Goal: Task Accomplishment & Management: Use online tool/utility

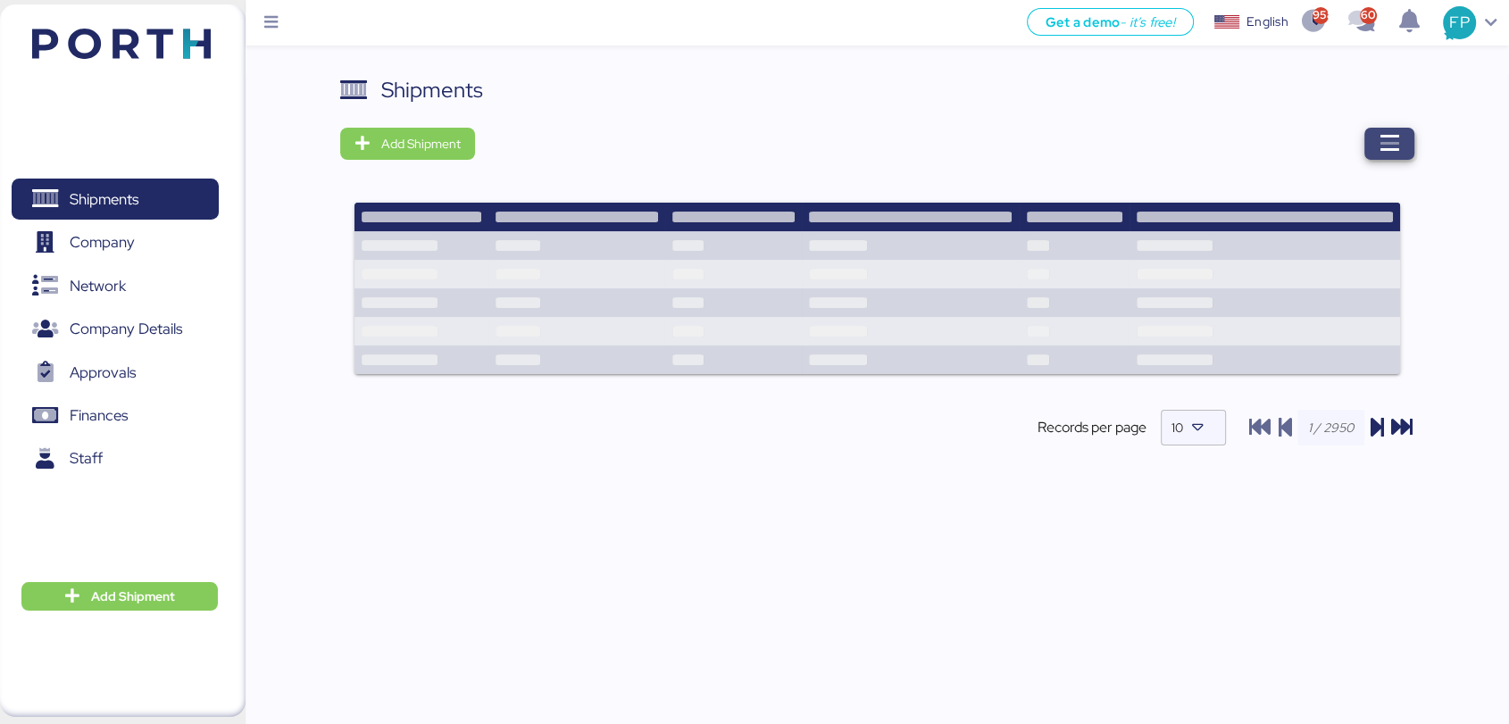
click at [1390, 138] on icon "button" at bounding box center [1389, 143] width 21 height 21
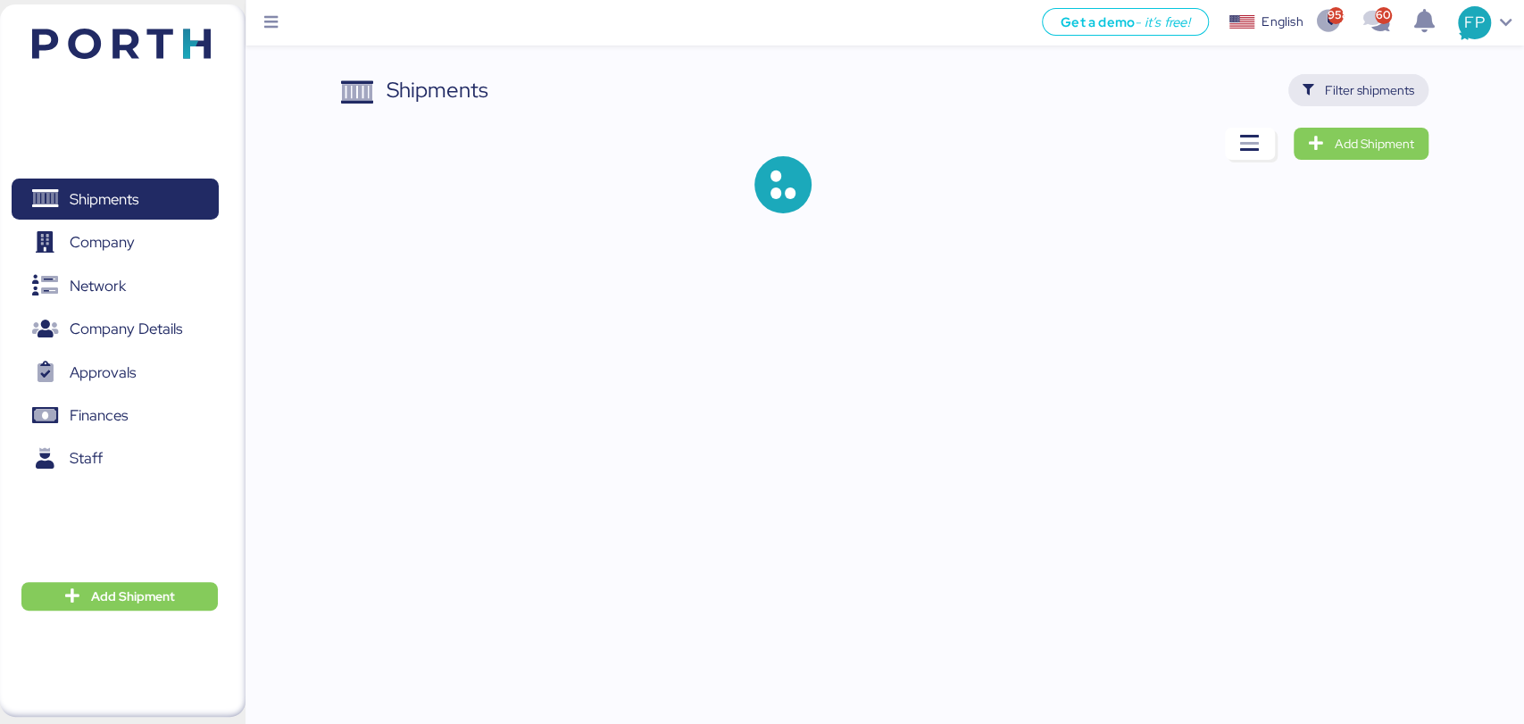
click at [1364, 88] on span "Filter shipments" at bounding box center [1369, 89] width 89 height 21
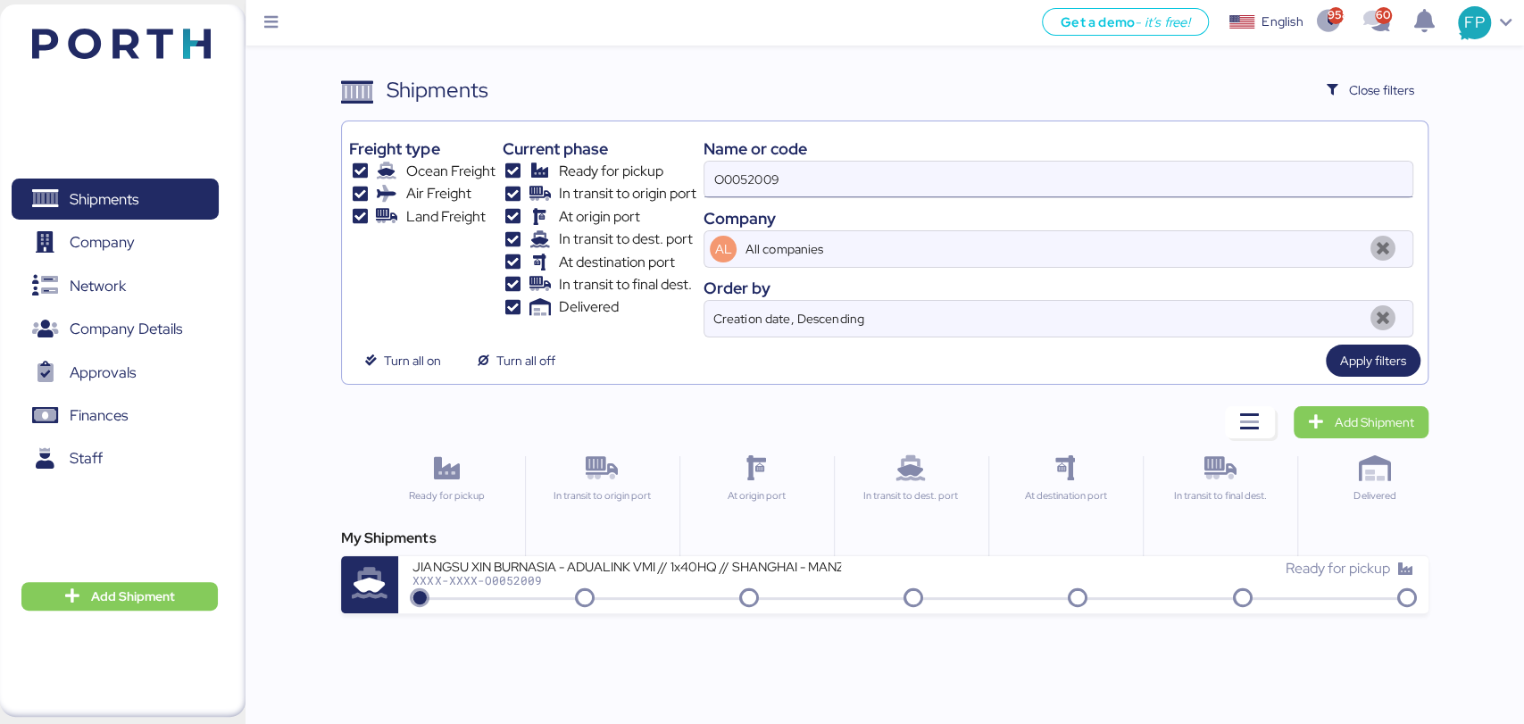
click at [721, 195] on input "O0052009" at bounding box center [1058, 180] width 707 height 36
paste input "1900"
type input "O0051900"
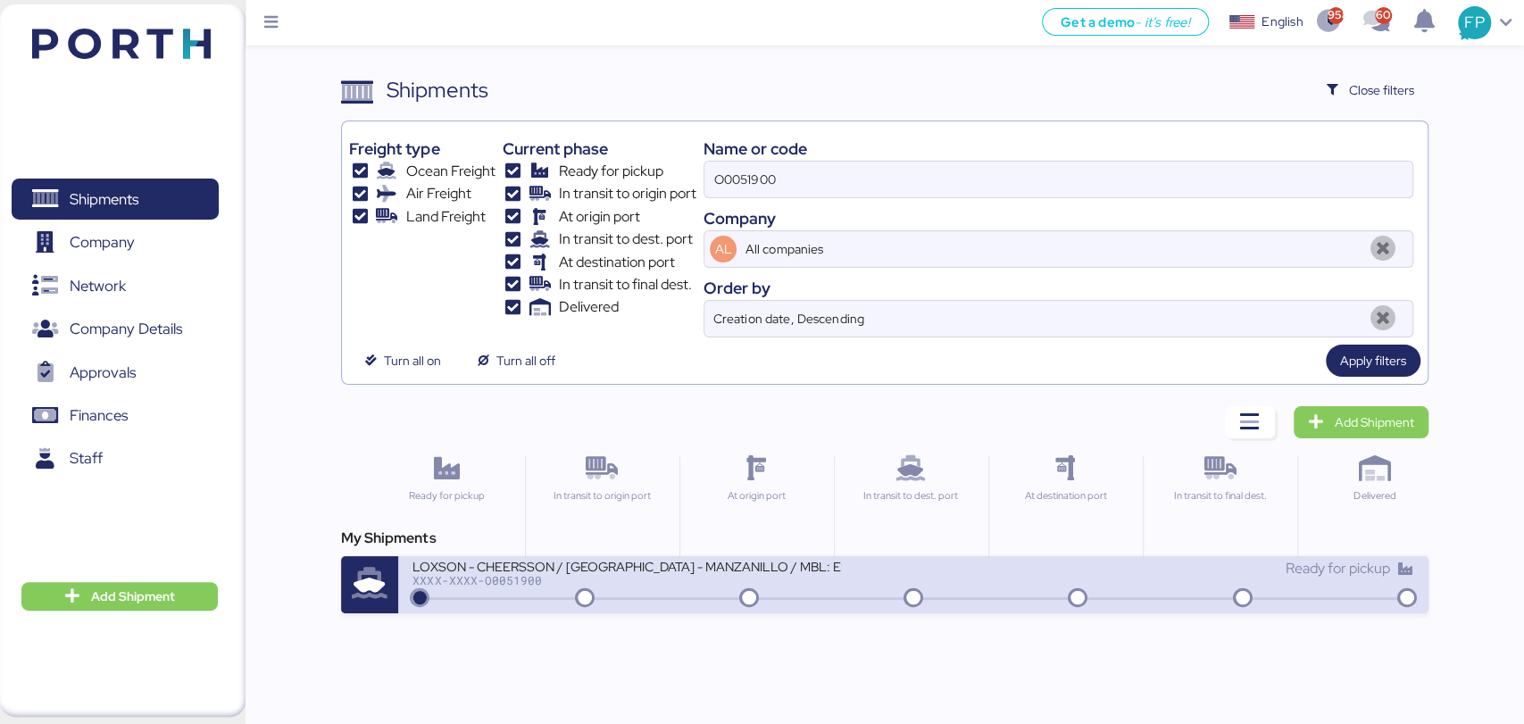
click at [674, 600] on div "LOXSON - CHEERSSON / [GEOGRAPHIC_DATA] - MANZANILLO / MBL: ESLCHNSHG038926 - HB…" at bounding box center [913, 584] width 1030 height 57
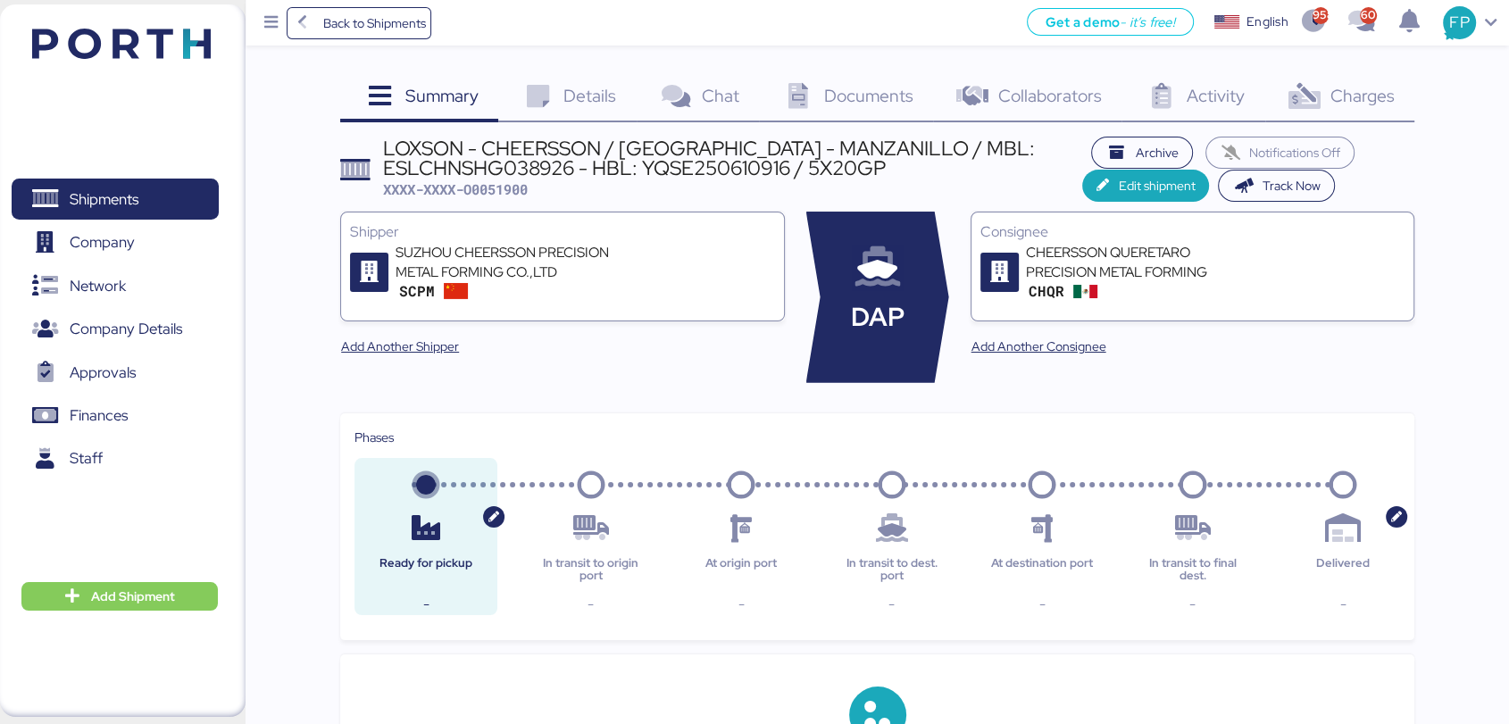
click at [1396, 88] on div "Charges 0" at bounding box center [1339, 98] width 149 height 48
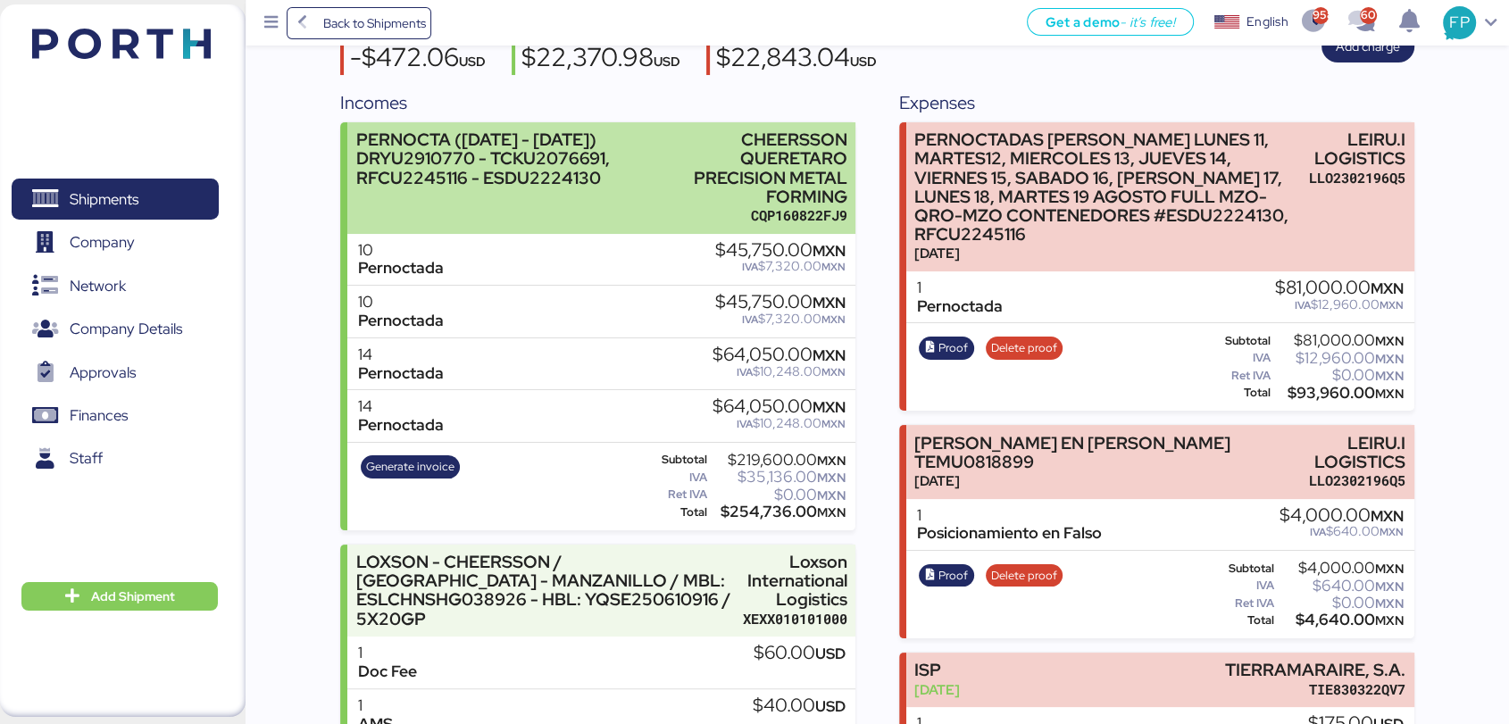
scroll to position [110, 0]
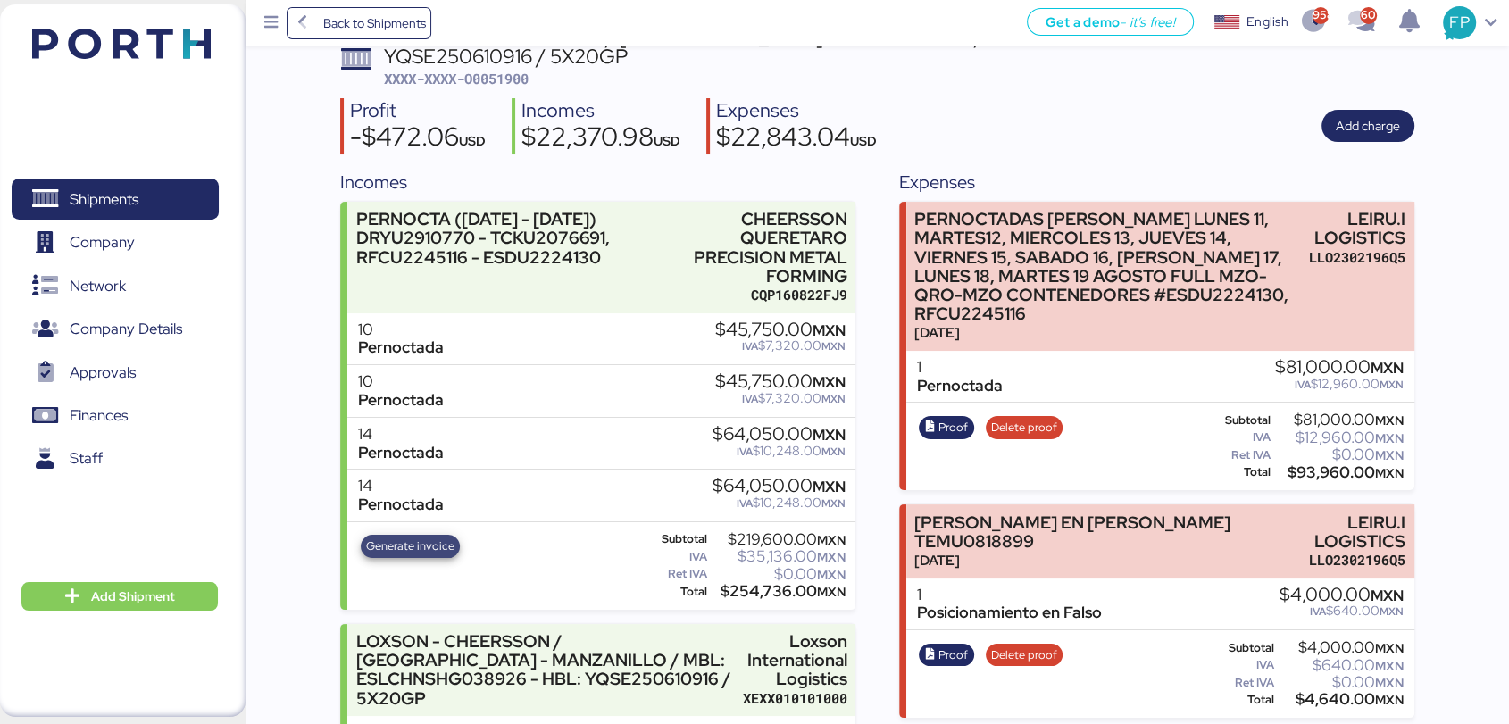
click at [406, 544] on span "Generate invoice" at bounding box center [410, 547] width 88 height 20
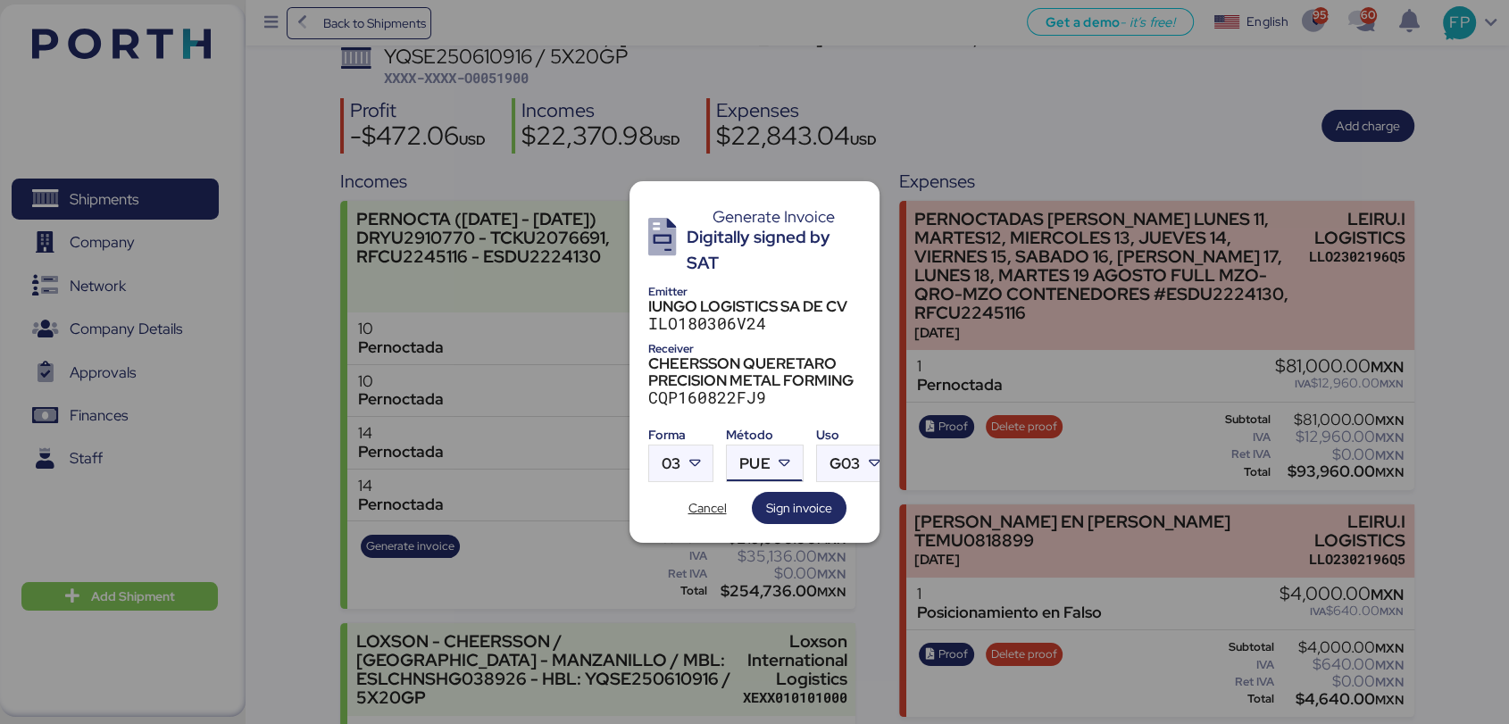
click at [786, 457] on icon at bounding box center [785, 464] width 18 height 18
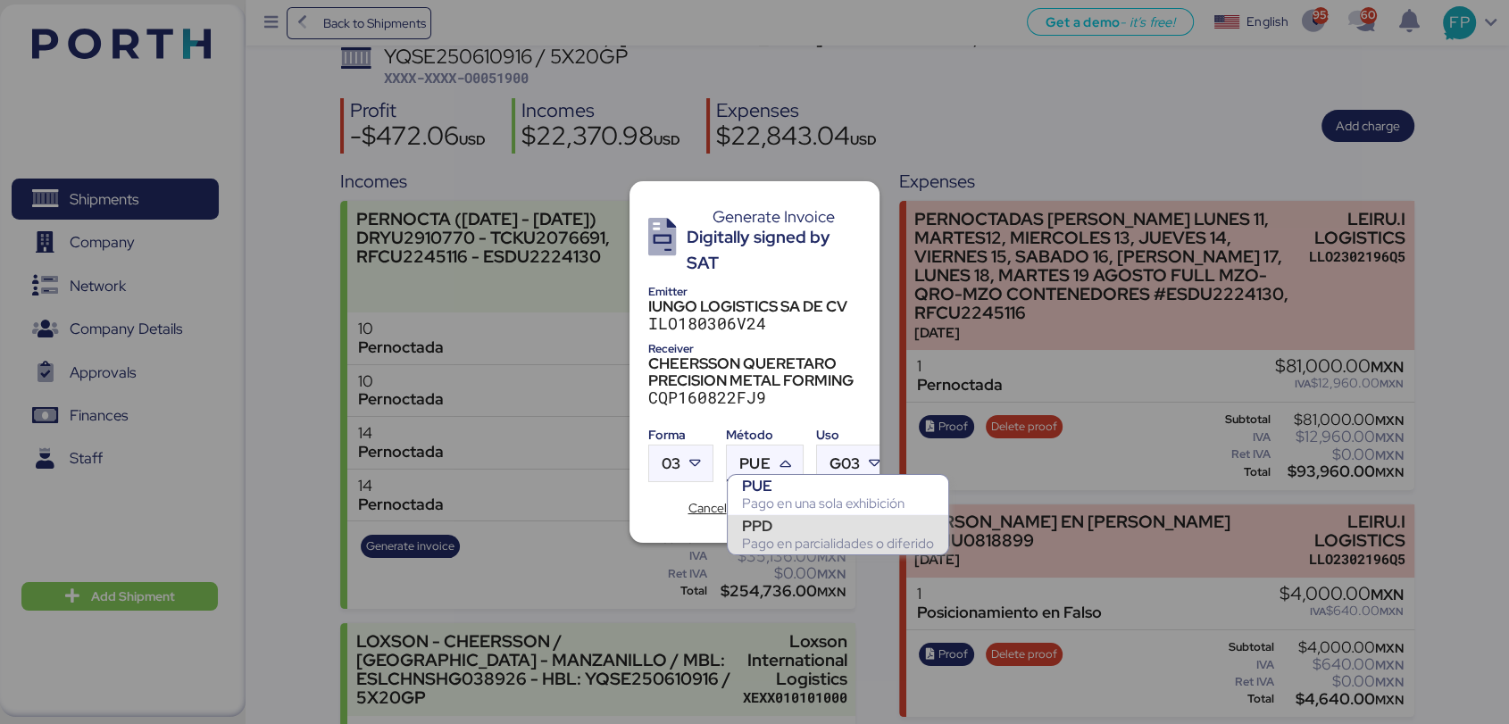
click at [799, 526] on div "PPD" at bounding box center [838, 526] width 192 height 18
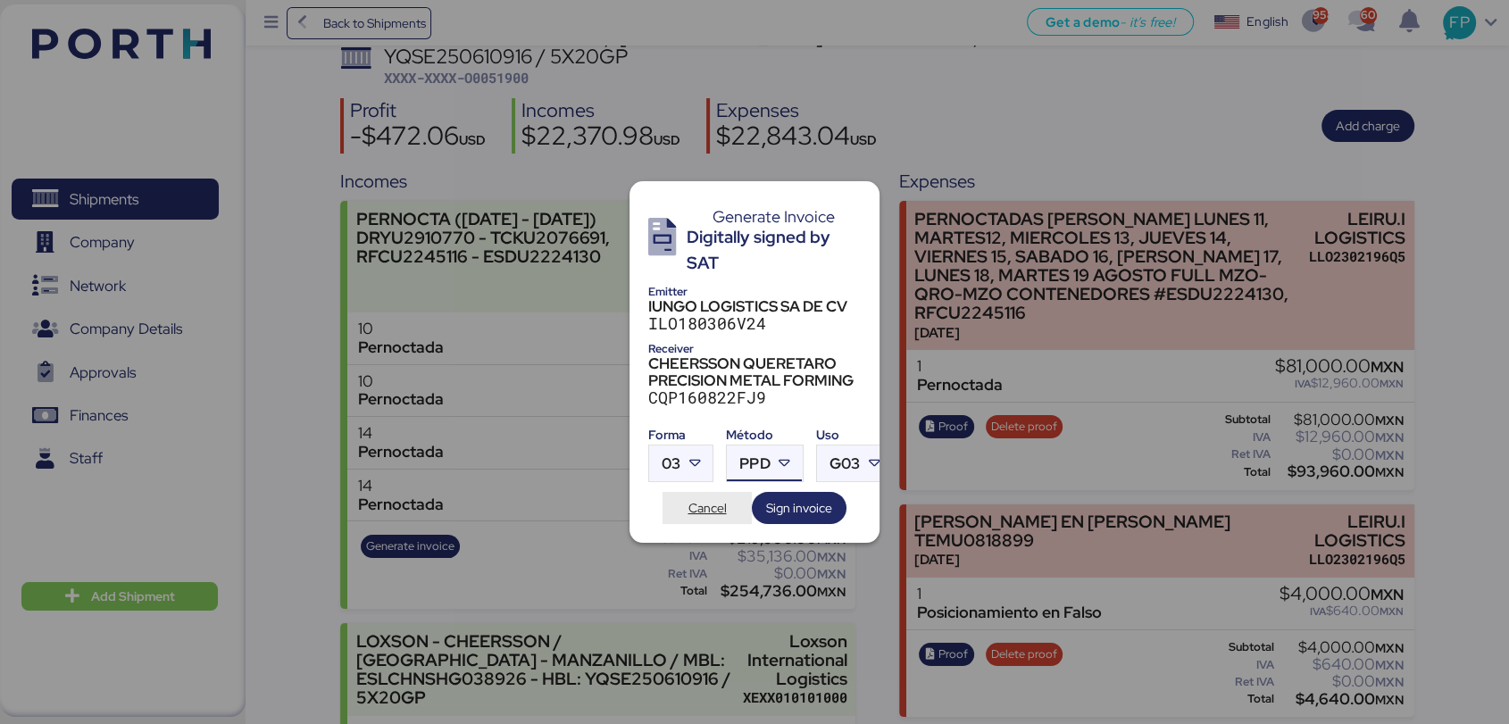
click at [707, 511] on span "Cancel" at bounding box center [707, 508] width 61 height 25
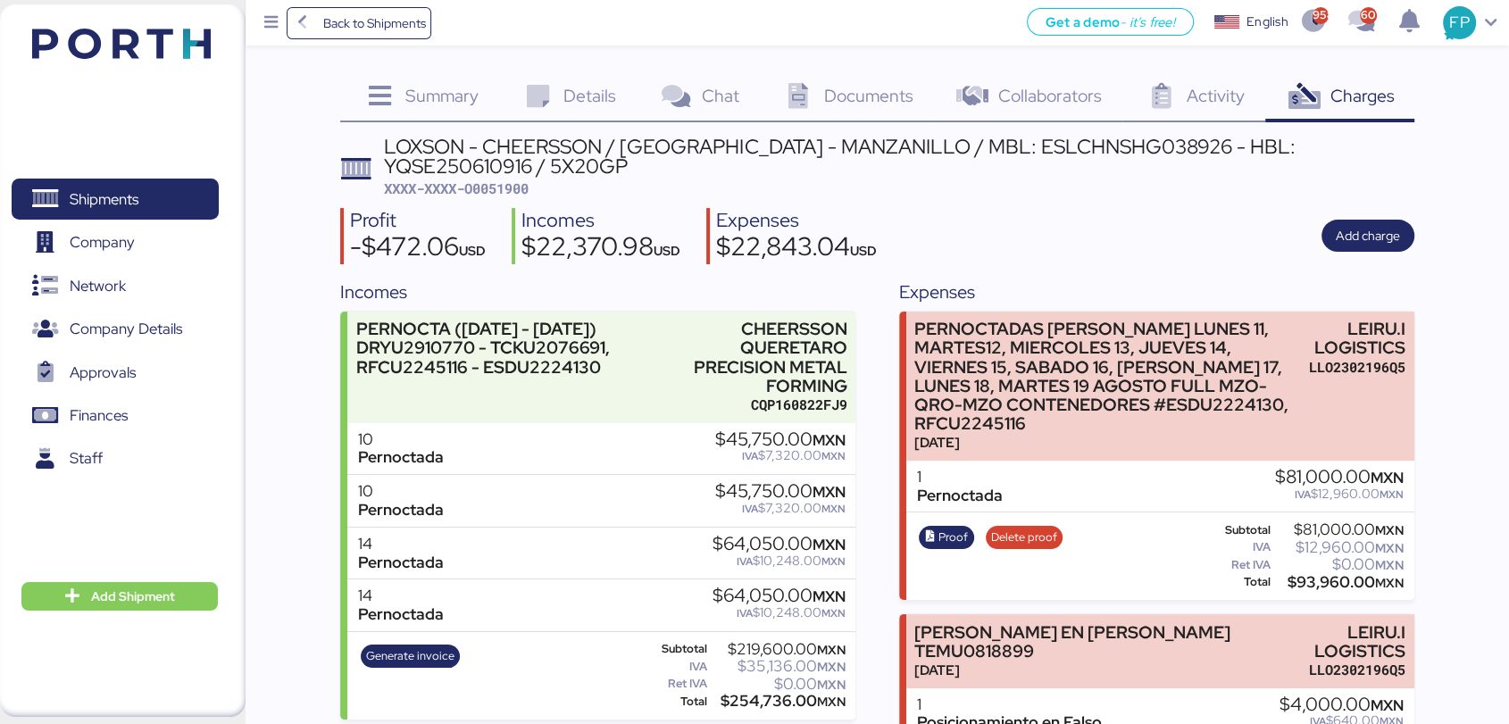
scroll to position [110, 0]
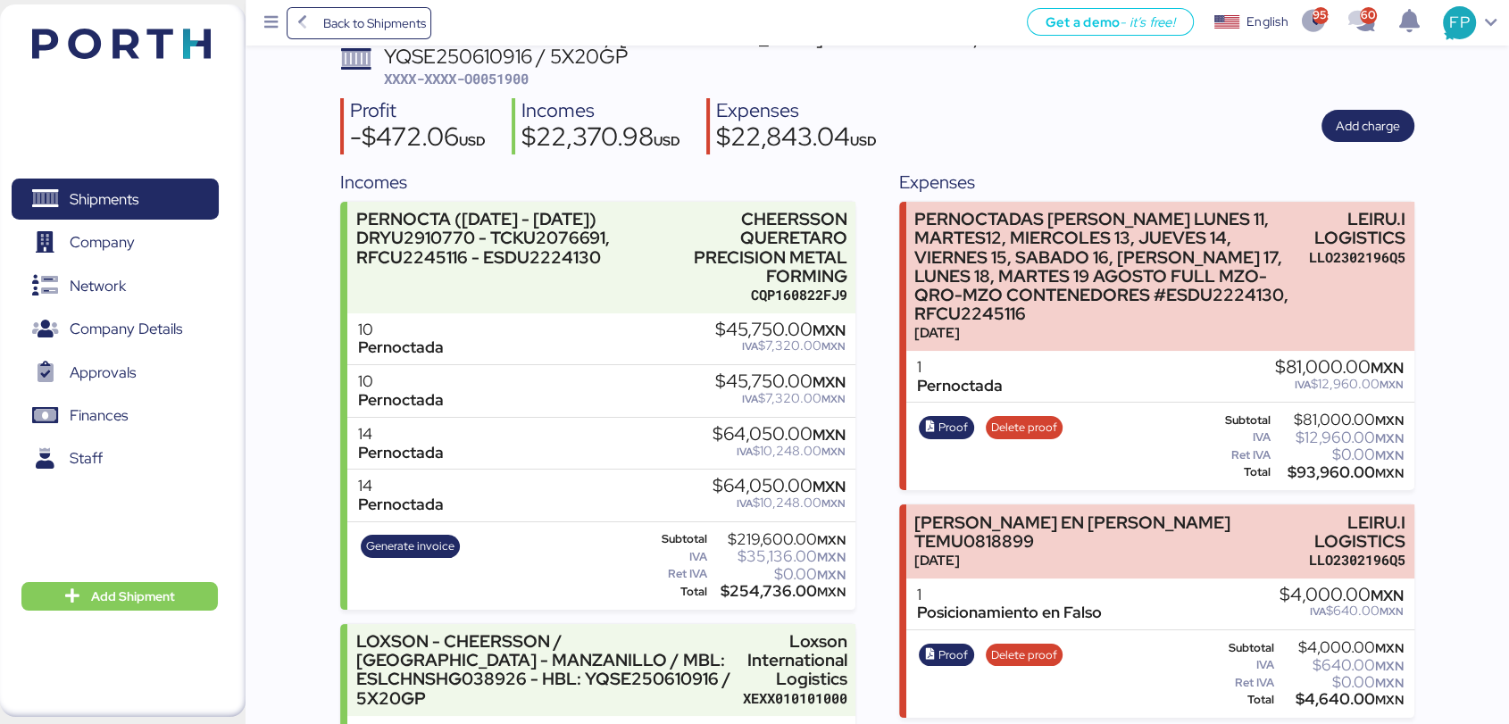
click at [677, 313] on div "10 Pernoctada $45,750.00 MXN IVA $7,320.00 MXN" at bounding box center [601, 339] width 508 height 53
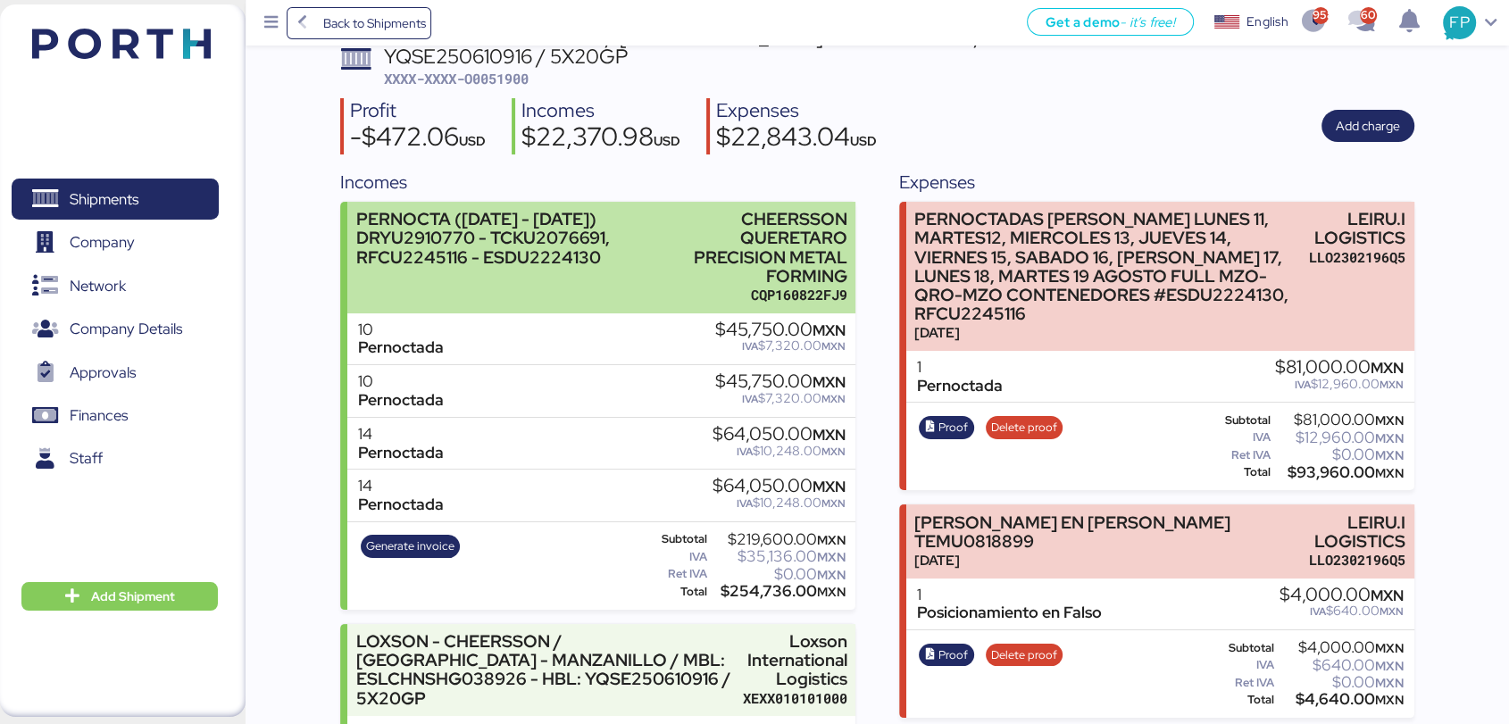
click at [654, 263] on div "PERNOCTA ([DATE] - [DATE]) DRYU2910770 - TCKU2076691, RFCU2245116 - ESDU2224130" at bounding box center [505, 238] width 299 height 56
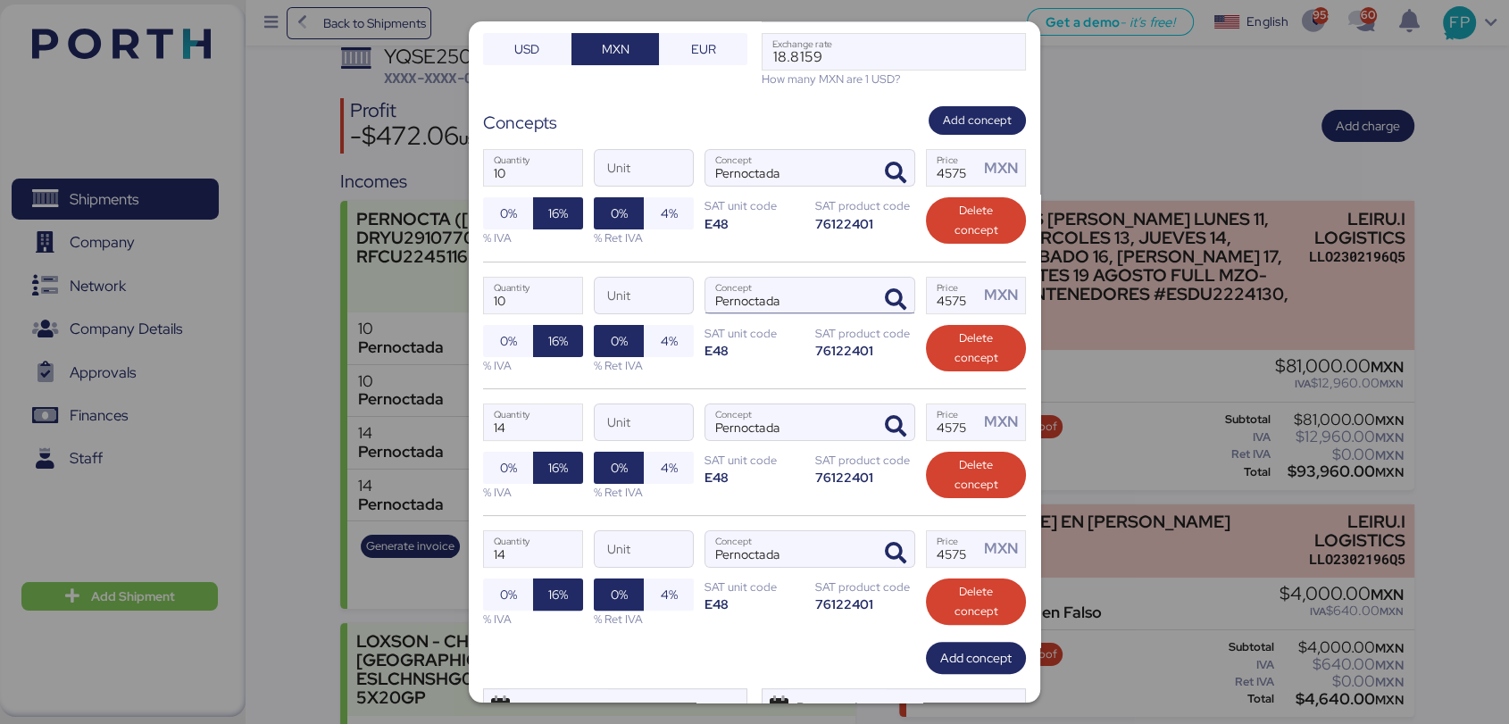
scroll to position [360, 0]
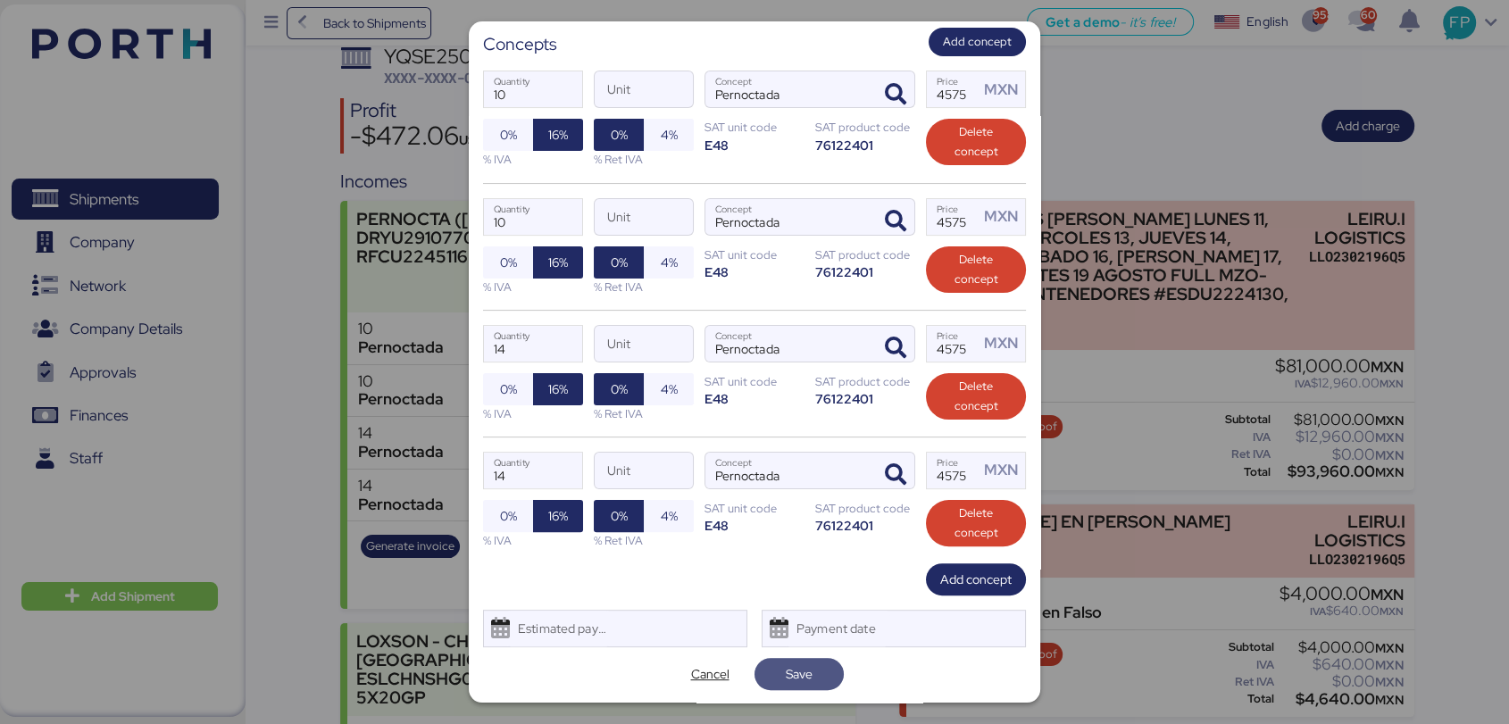
click at [786, 671] on span "Save" at bounding box center [799, 673] width 27 height 21
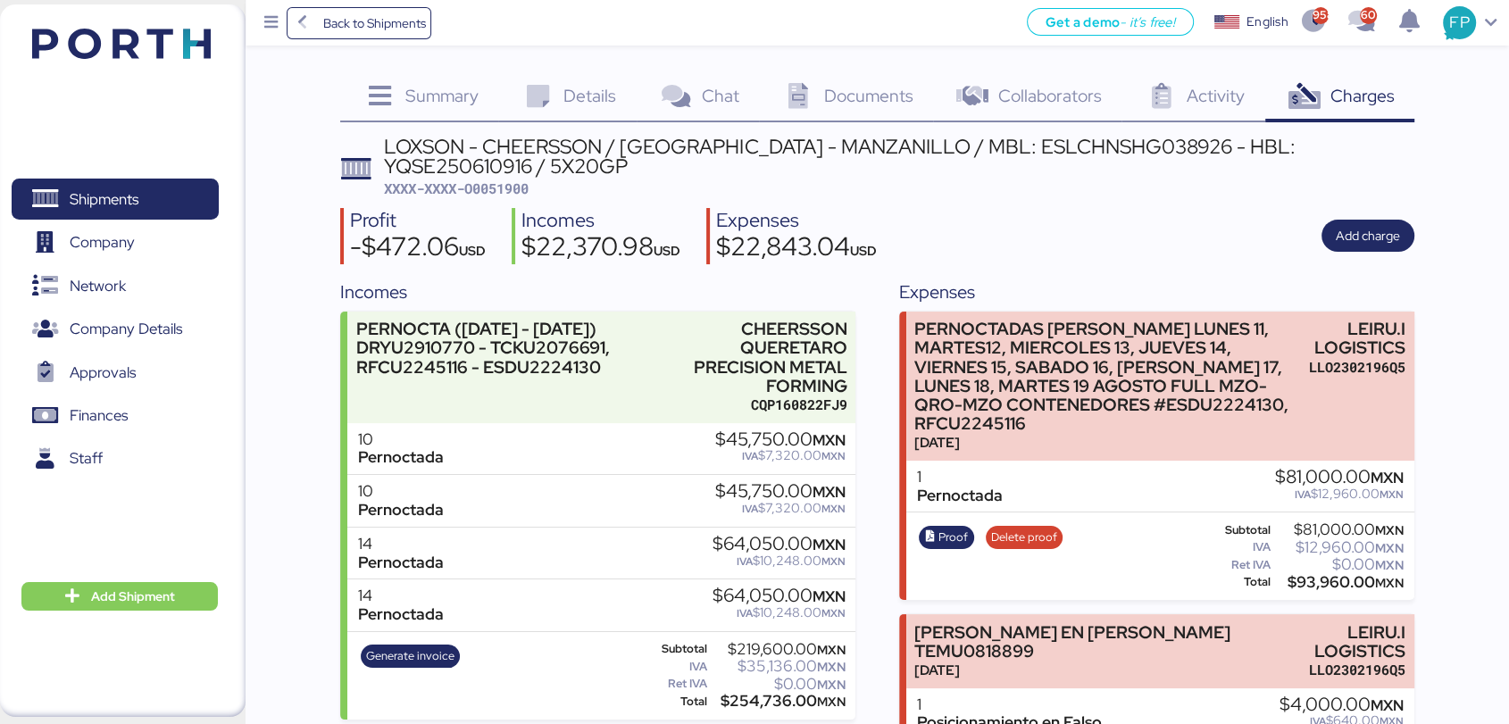
scroll to position [107, 0]
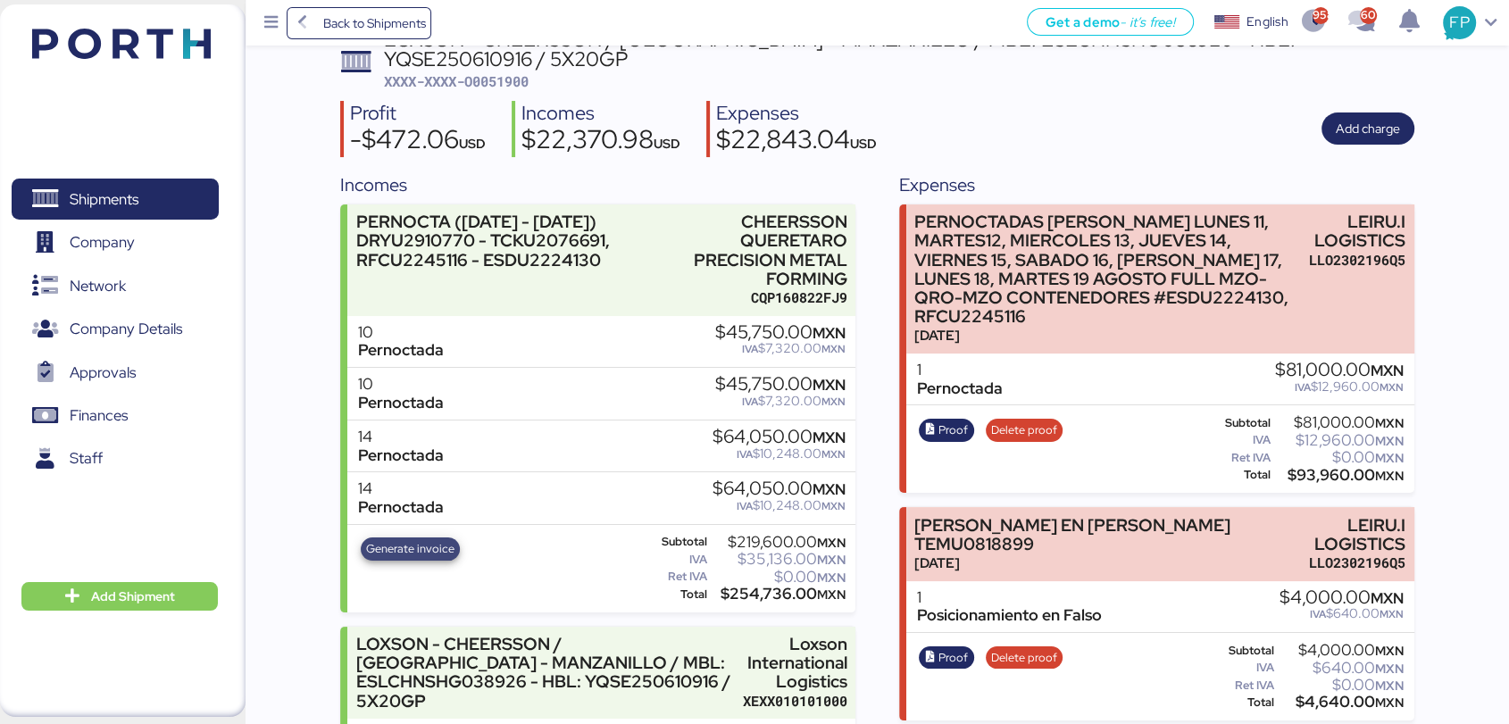
click at [430, 545] on span "Generate invoice" at bounding box center [410, 549] width 88 height 20
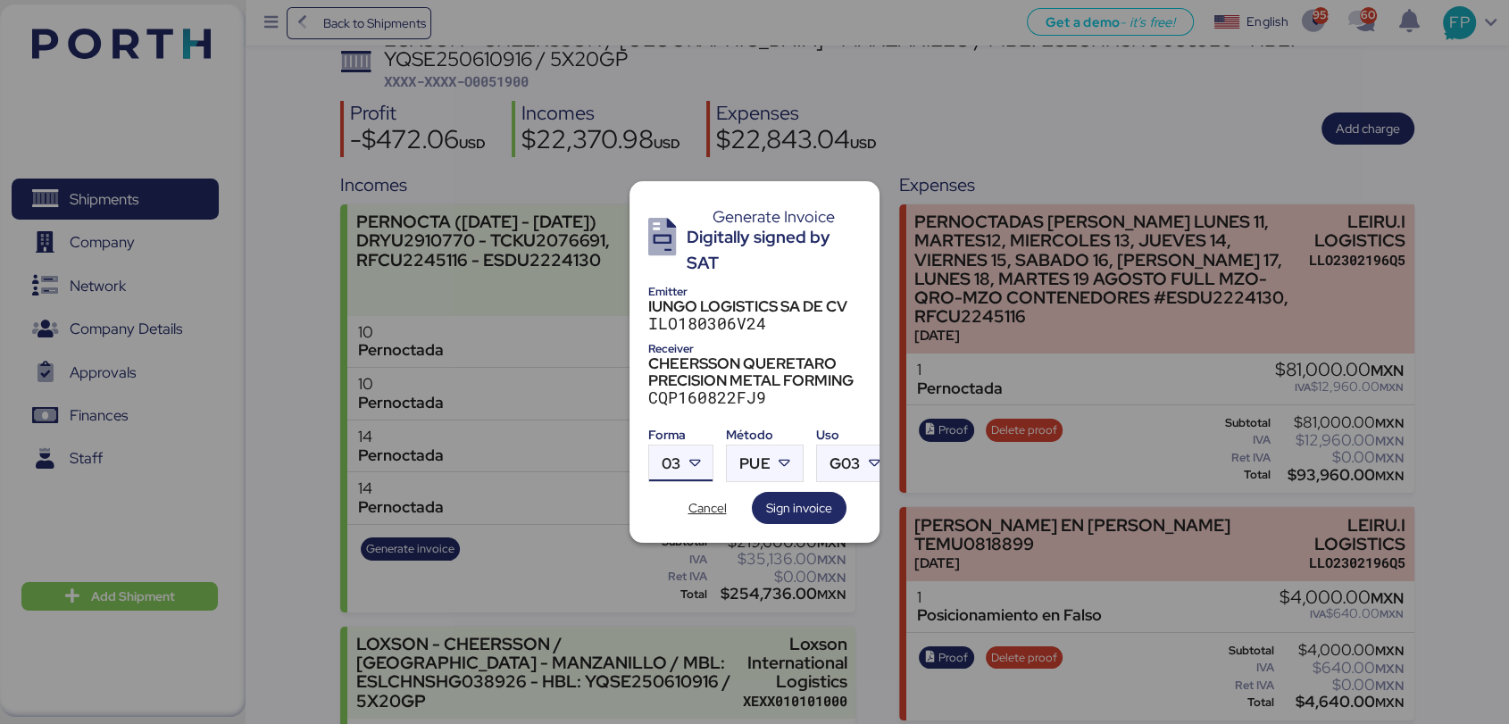
click at [670, 463] on span "03" at bounding box center [671, 463] width 19 height 15
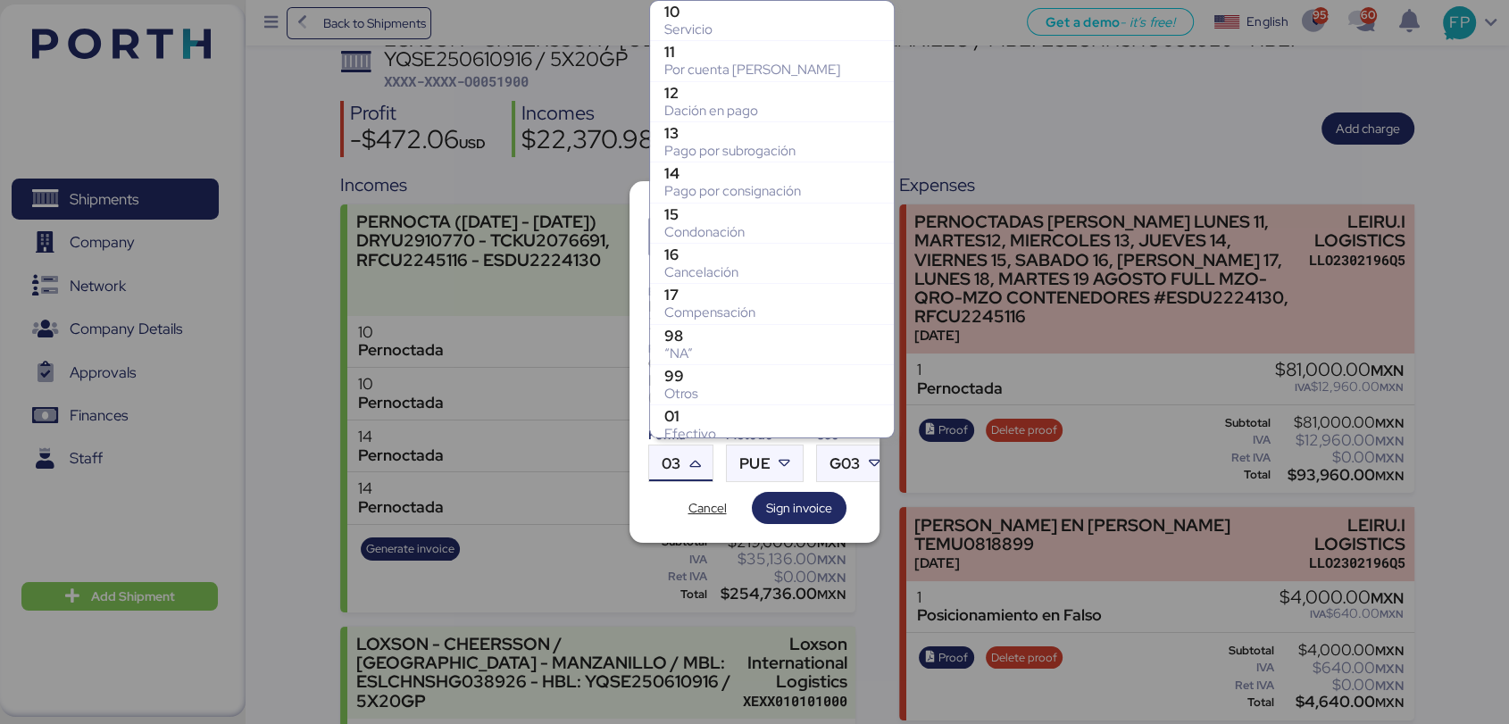
scroll to position [329, 0]
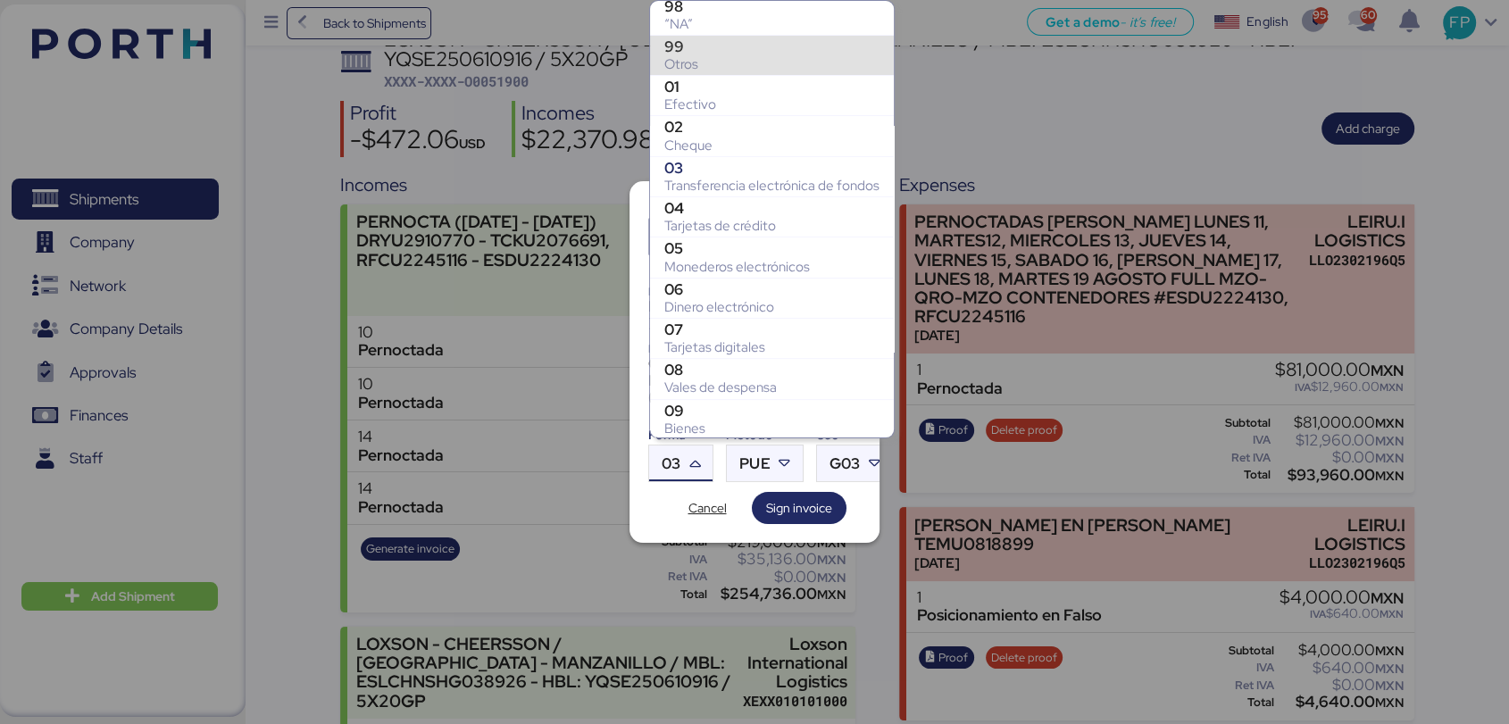
click at [688, 45] on div "99" at bounding box center [771, 47] width 215 height 18
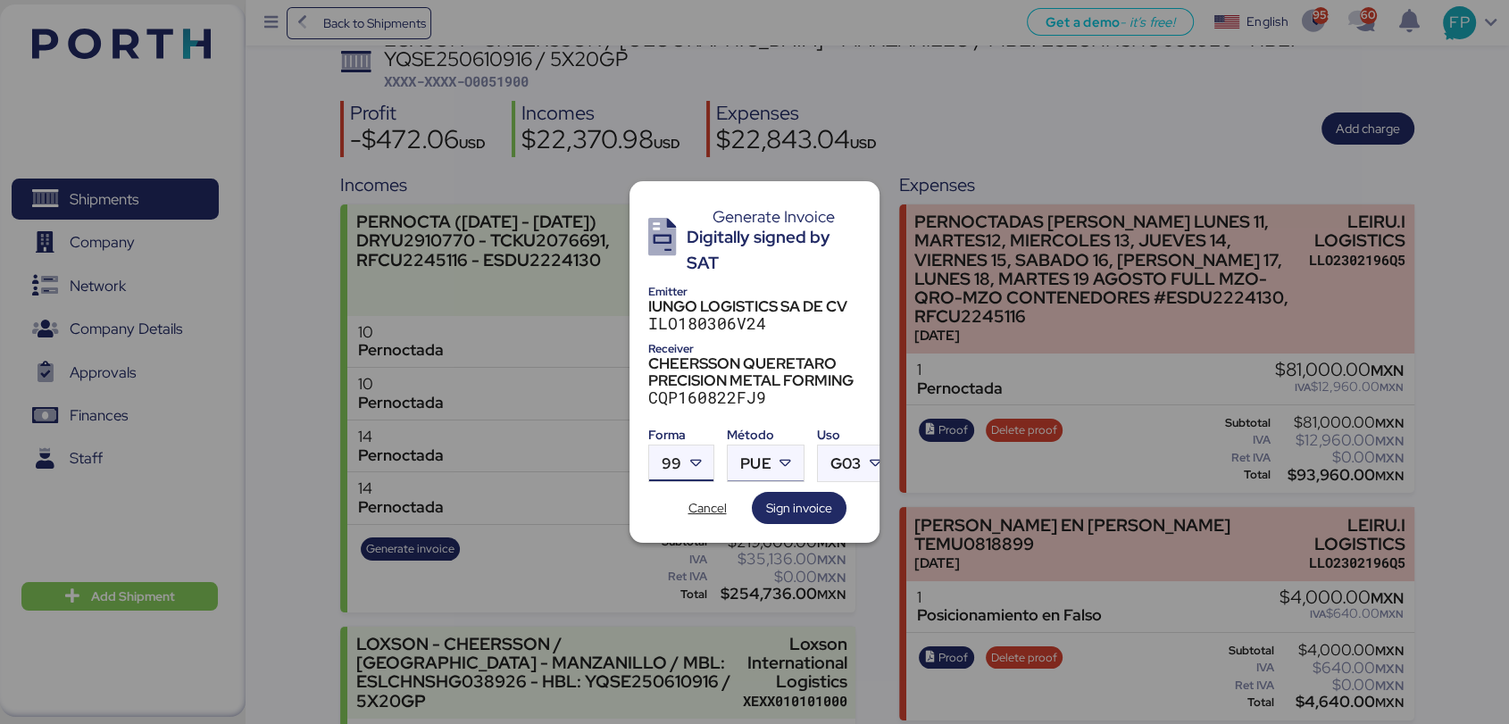
click at [771, 459] on div at bounding box center [787, 464] width 32 height 36
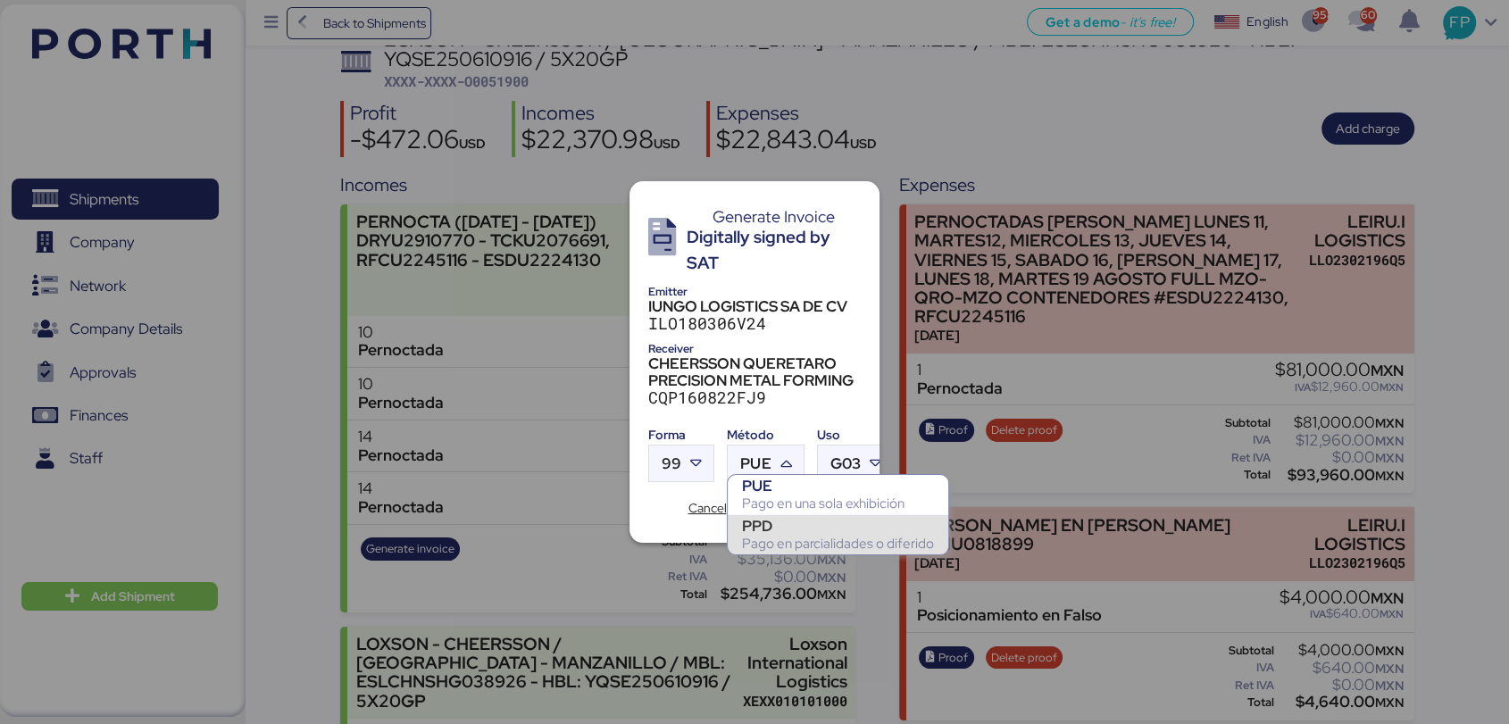
click at [801, 524] on div "PPD" at bounding box center [838, 526] width 192 height 18
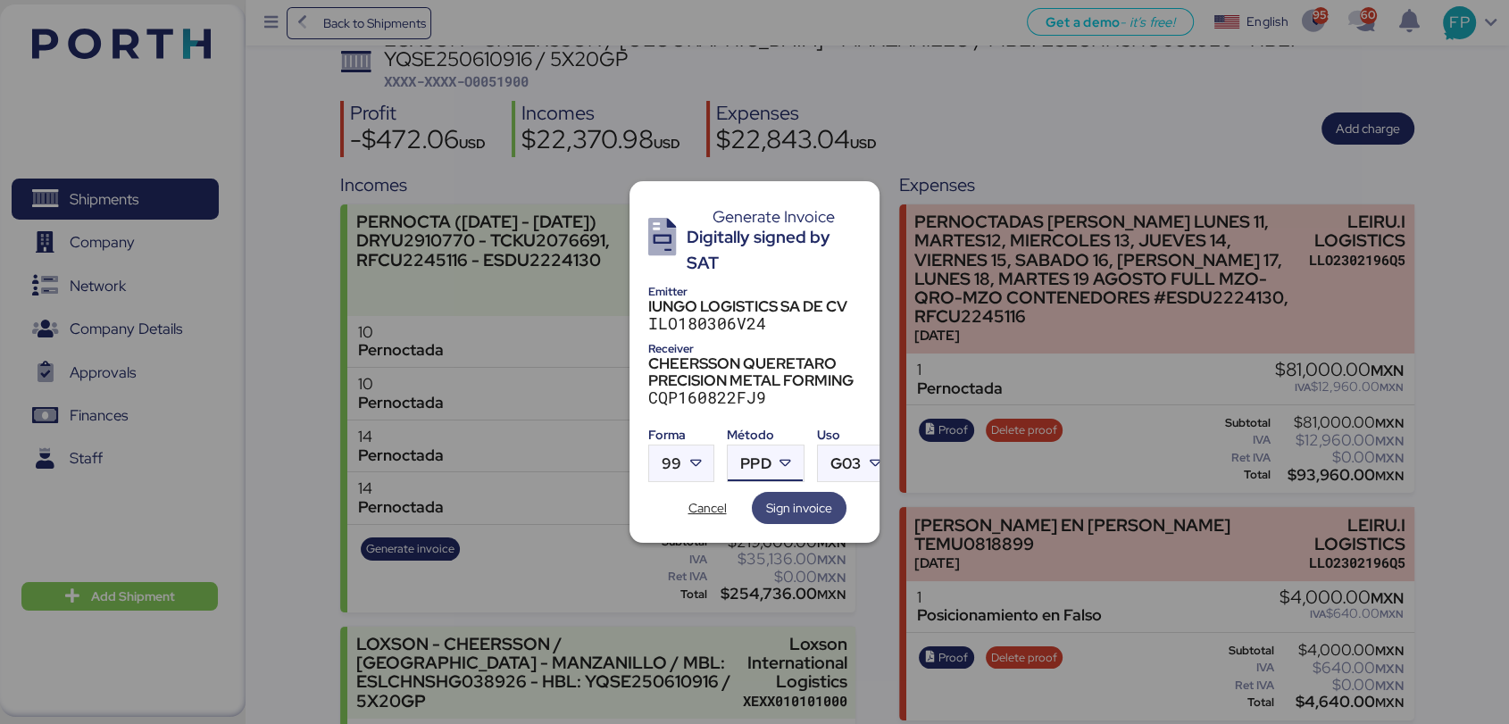
click at [793, 502] on span "Sign invoice" at bounding box center [799, 507] width 66 height 21
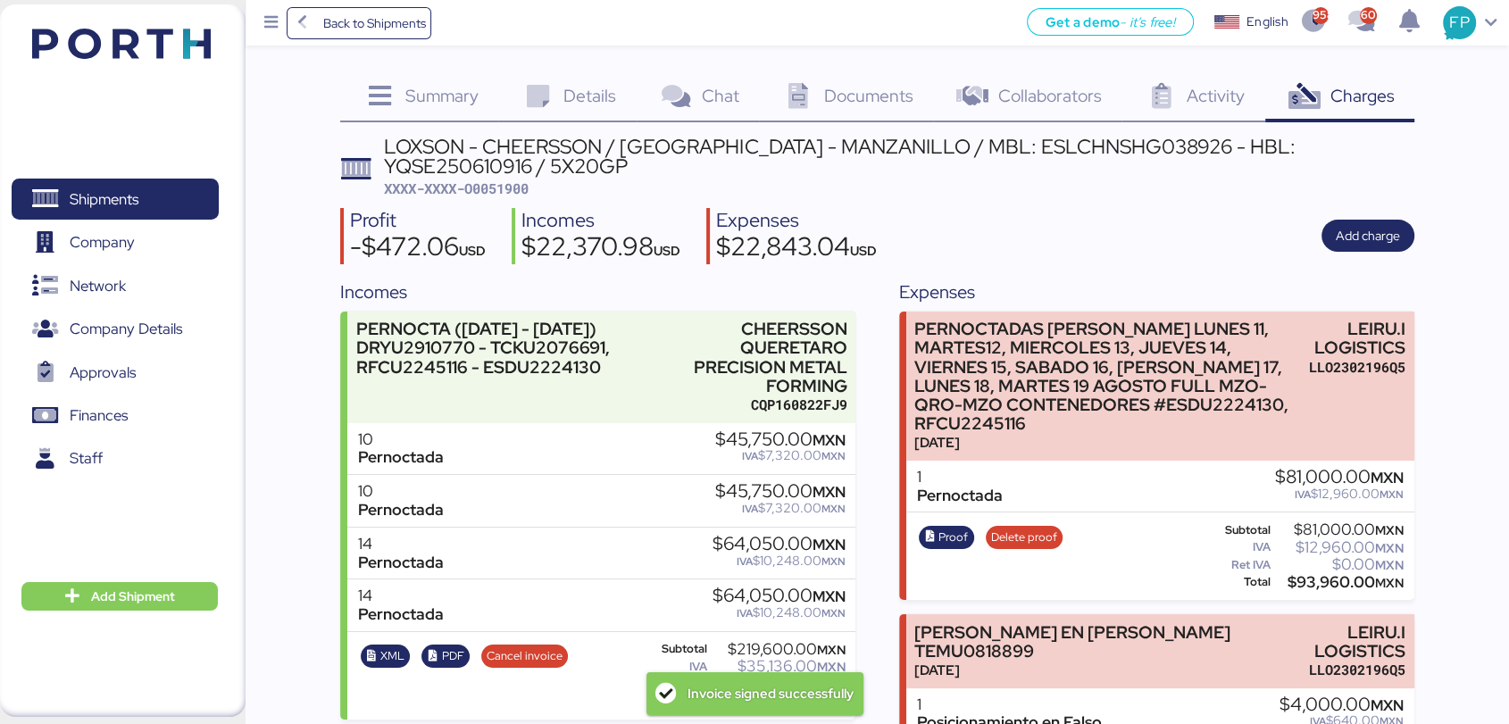
click at [522, 188] on span "XXXX-XXXX-O0051900" at bounding box center [456, 188] width 145 height 18
copy span "O0051900"
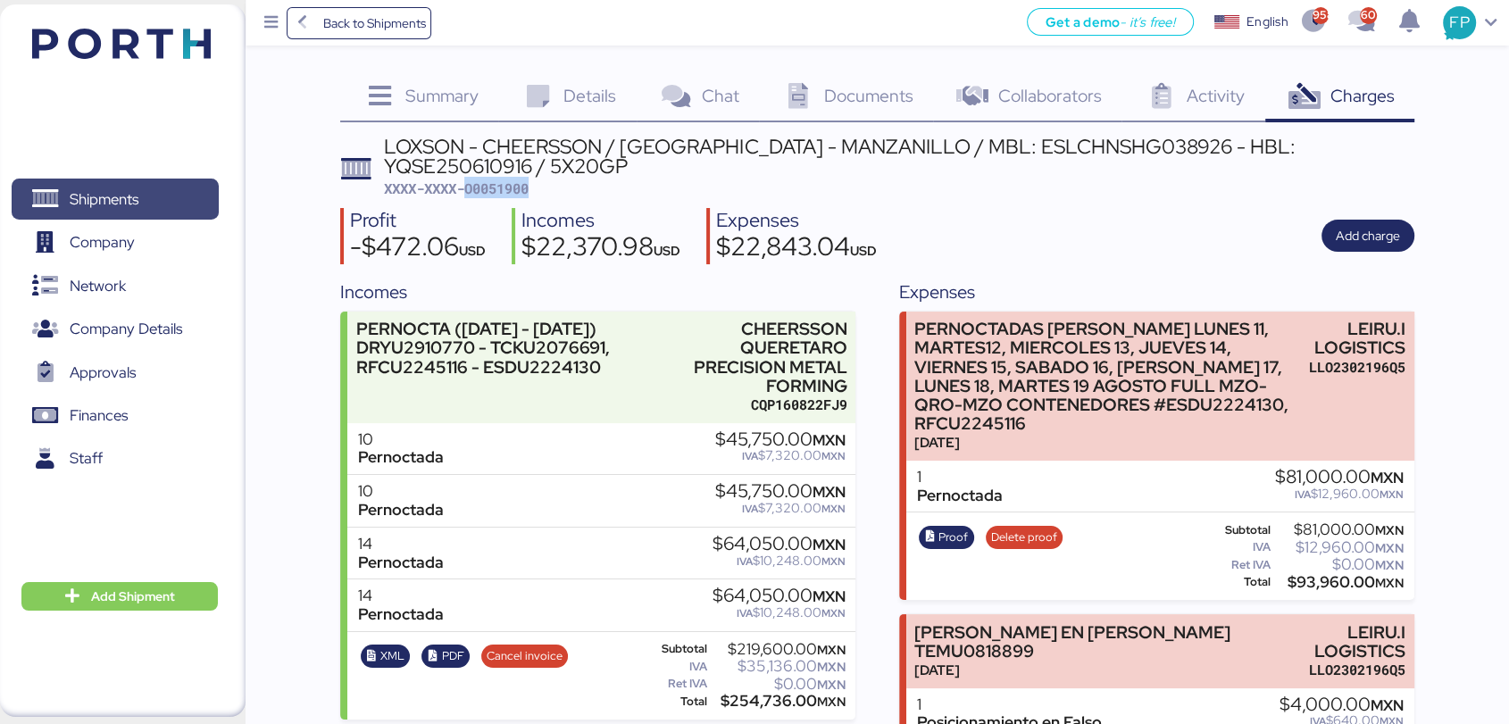
click at [171, 187] on span "Shipments" at bounding box center [115, 200] width 192 height 26
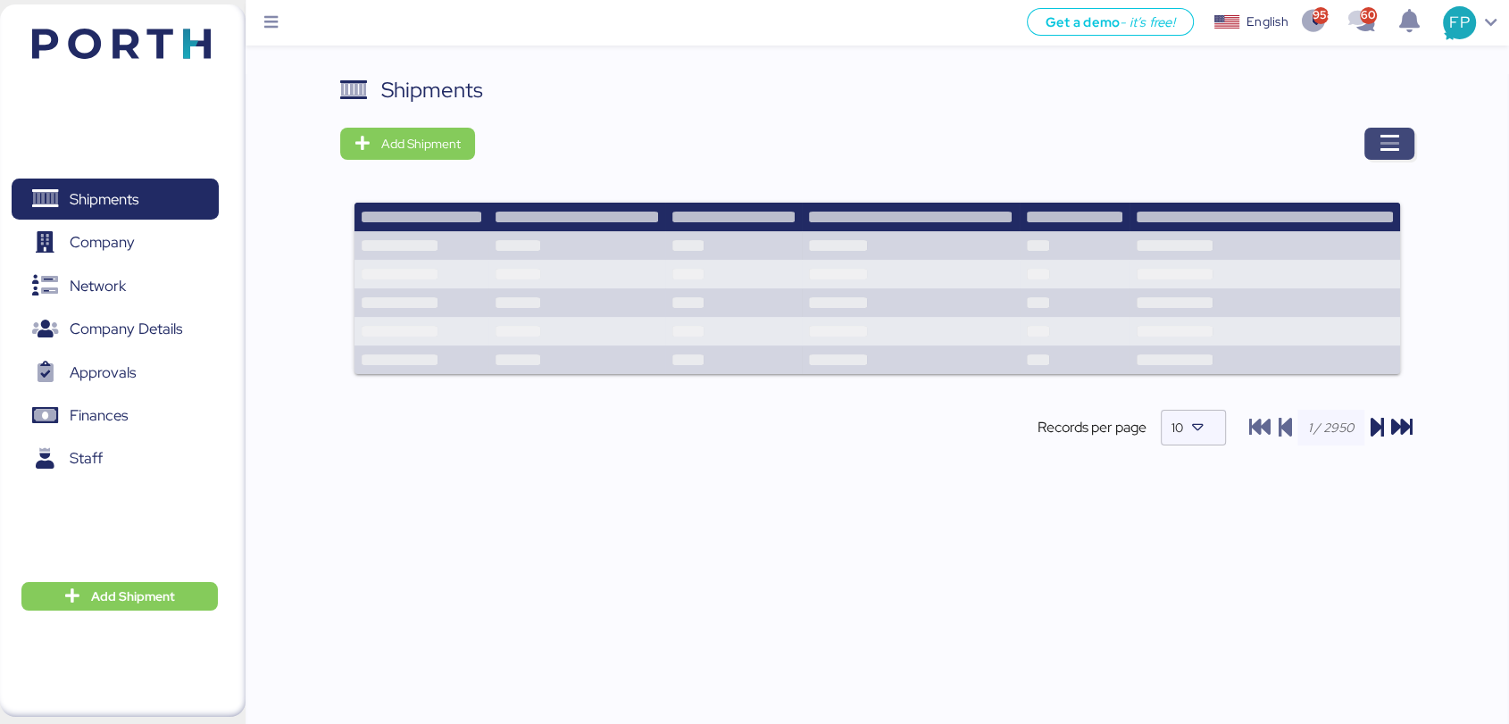
click at [1382, 142] on icon "button" at bounding box center [1389, 143] width 21 height 21
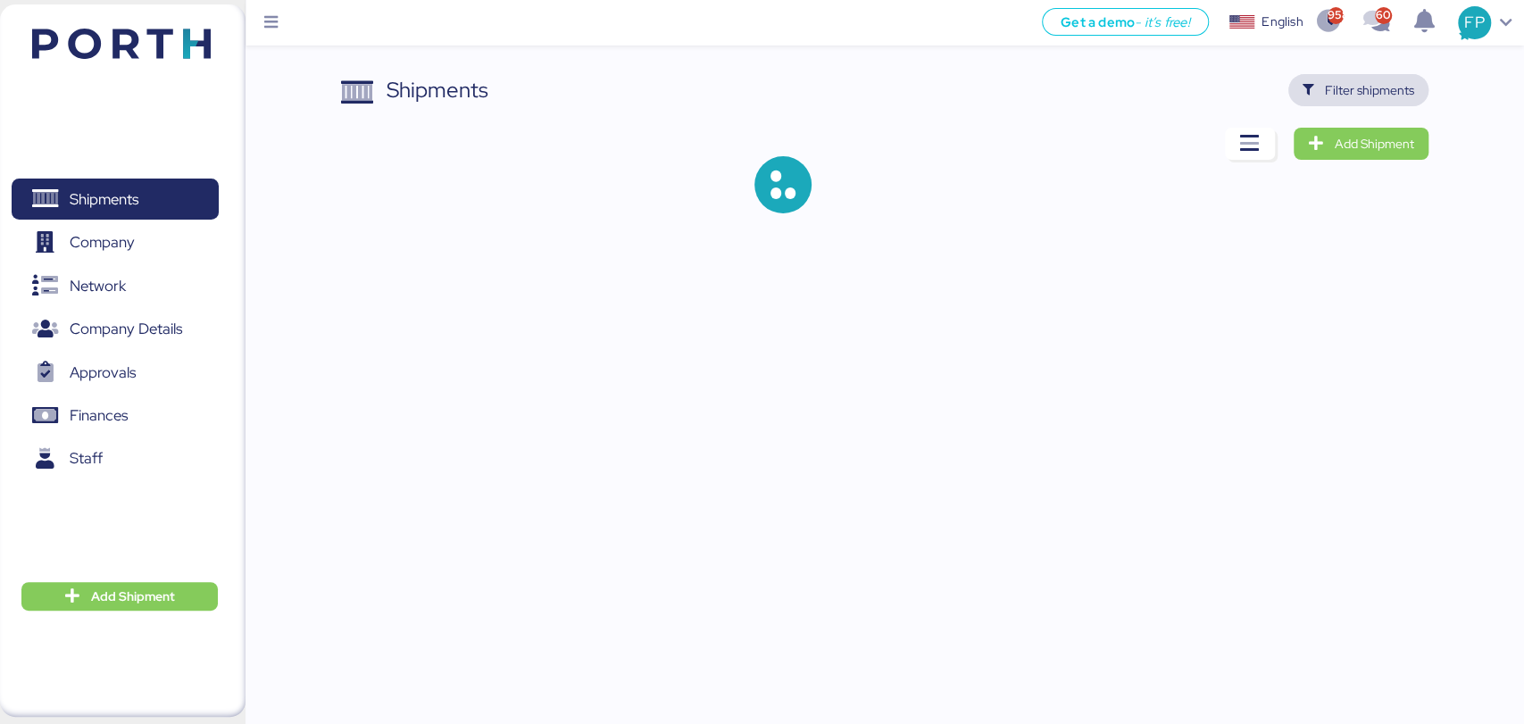
click at [1350, 76] on span "Filter shipments" at bounding box center [1359, 90] width 140 height 32
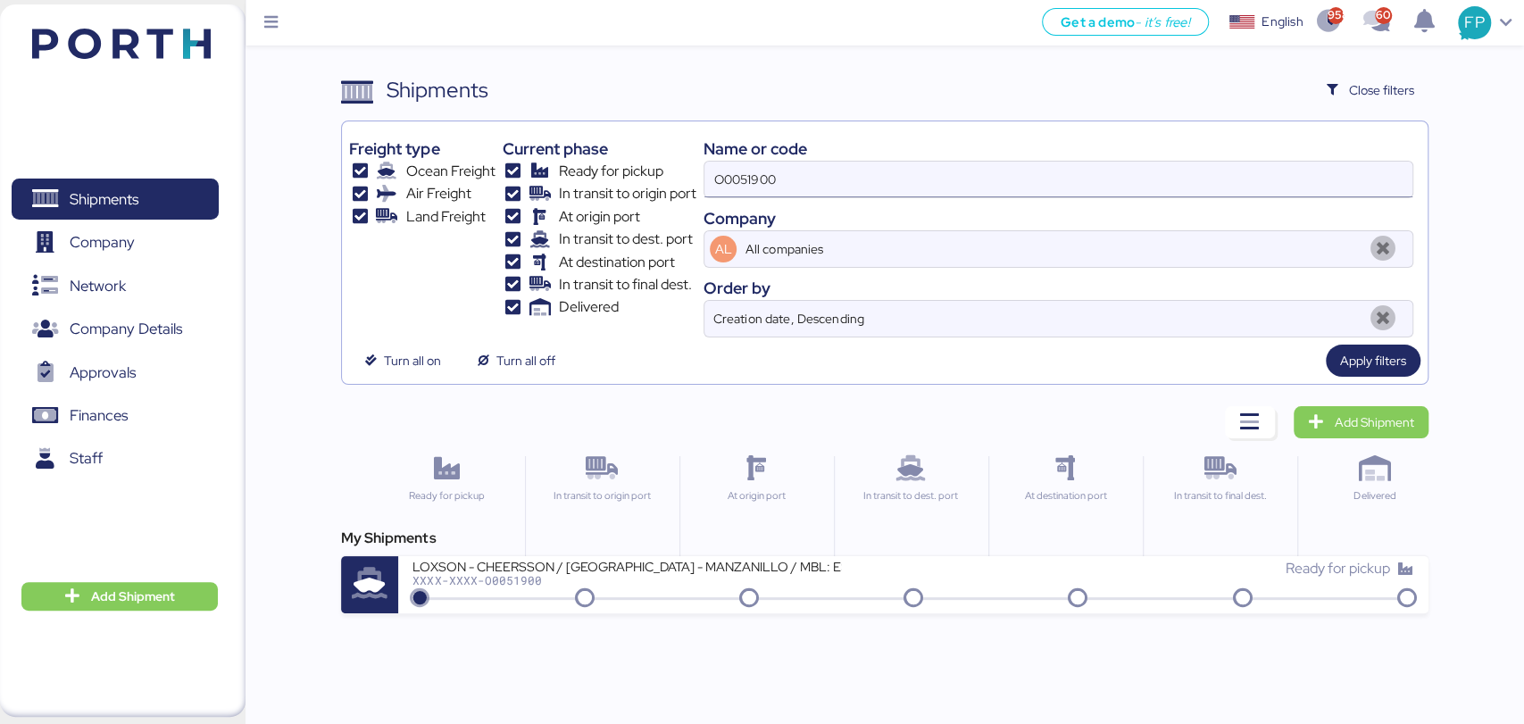
click at [721, 176] on input "O0051900" at bounding box center [1058, 180] width 707 height 36
paste input "899"
type input "O0051899"
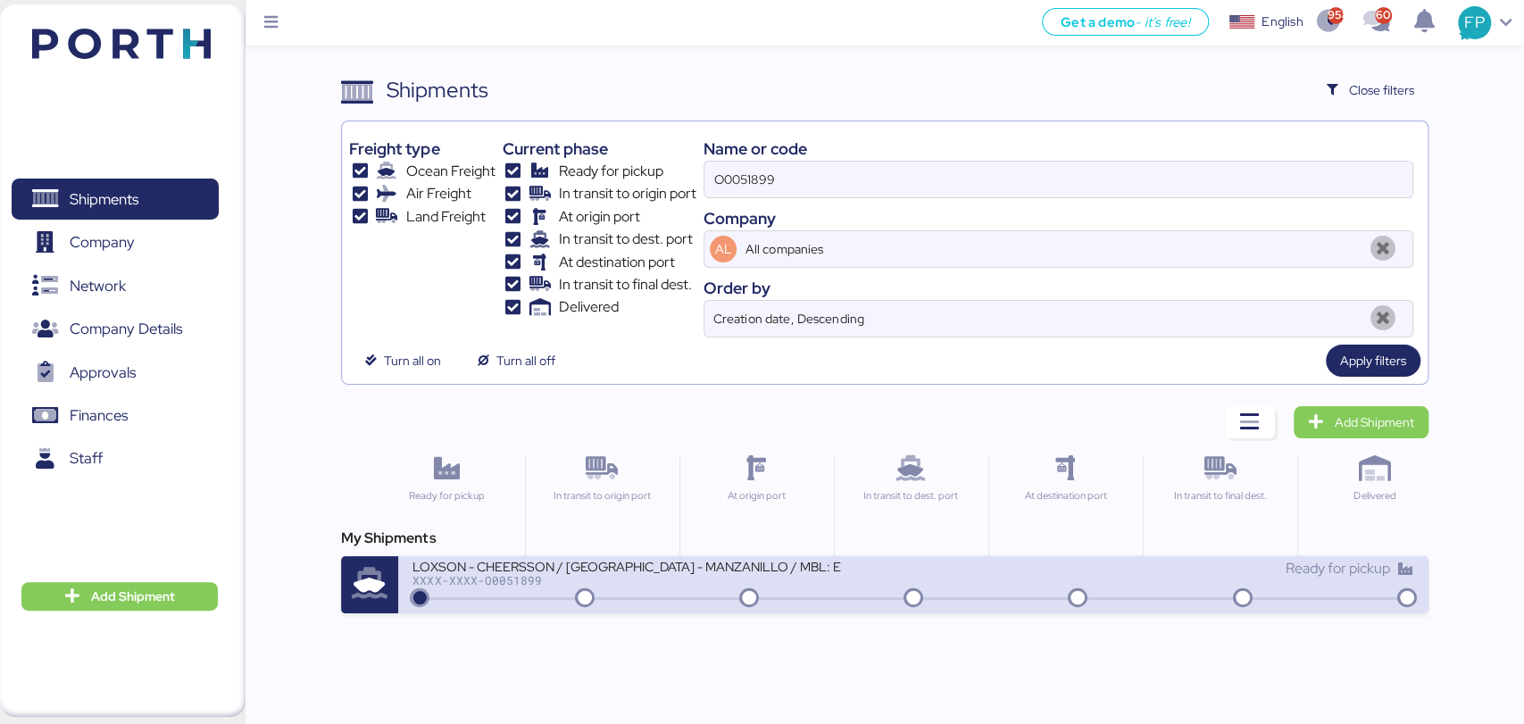
click at [725, 559] on div "LOXSON - CHEERSSON / [GEOGRAPHIC_DATA] - MANZANILLO / MBL: ESLCHNSHG038927 - HB…" at bounding box center [627, 565] width 429 height 15
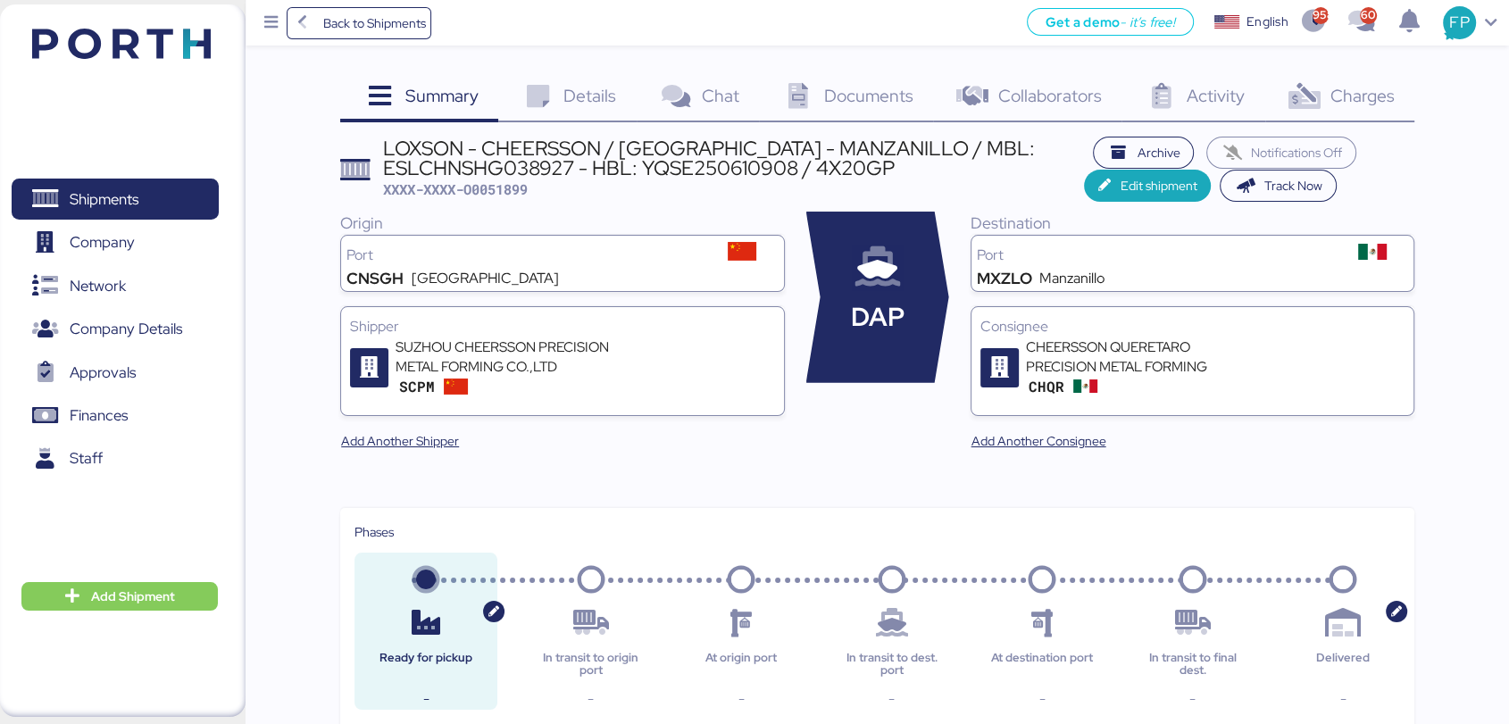
click at [1360, 76] on div "Charges 0" at bounding box center [1339, 98] width 149 height 48
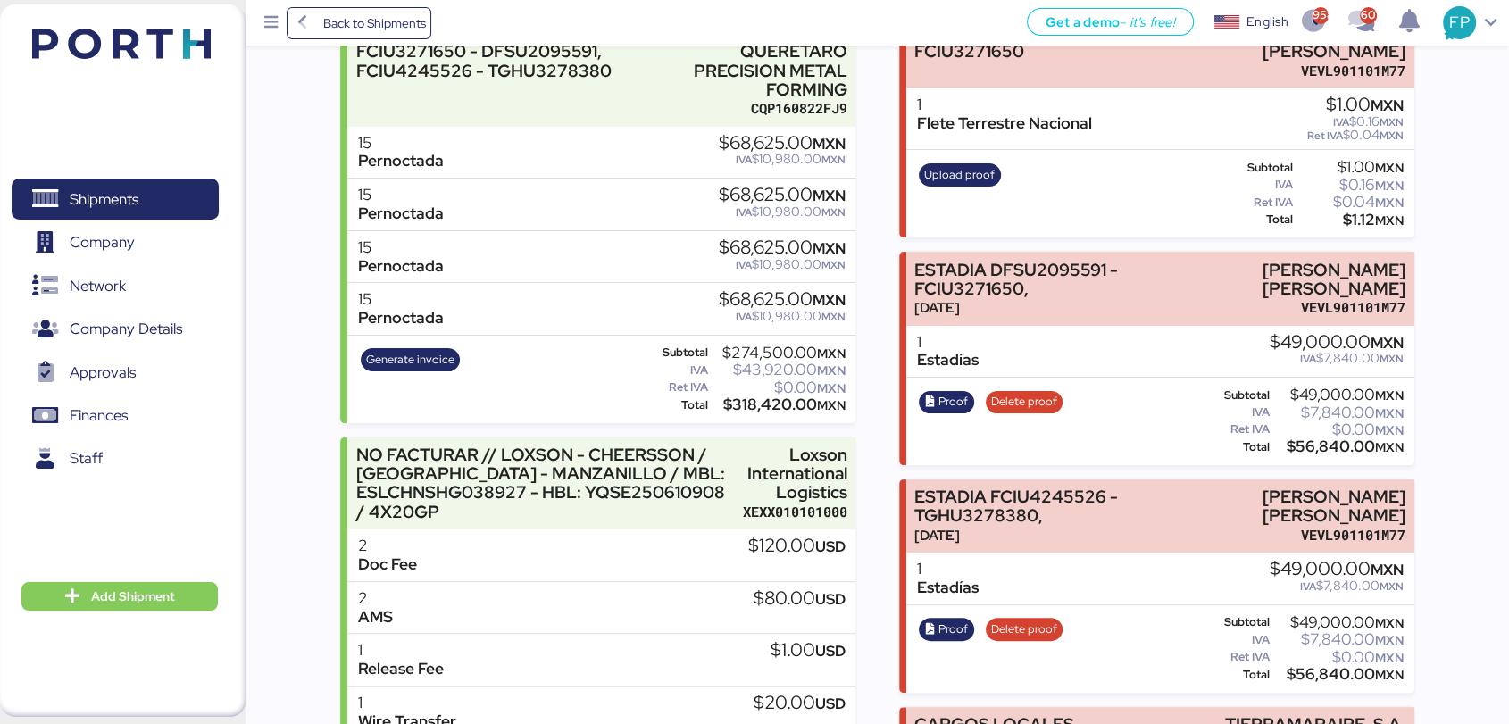
scroll to position [289, 0]
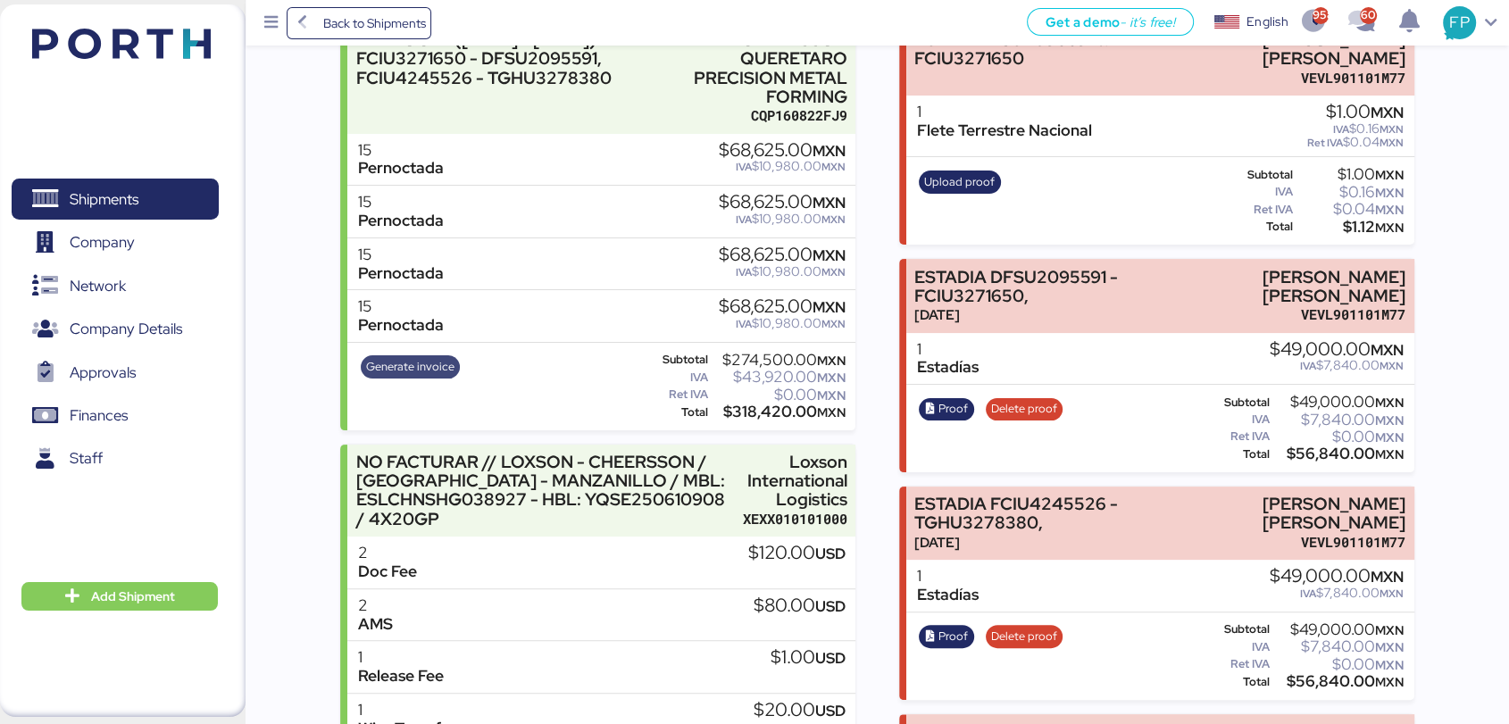
click at [430, 355] on span "Generate invoice" at bounding box center [411, 366] width 100 height 23
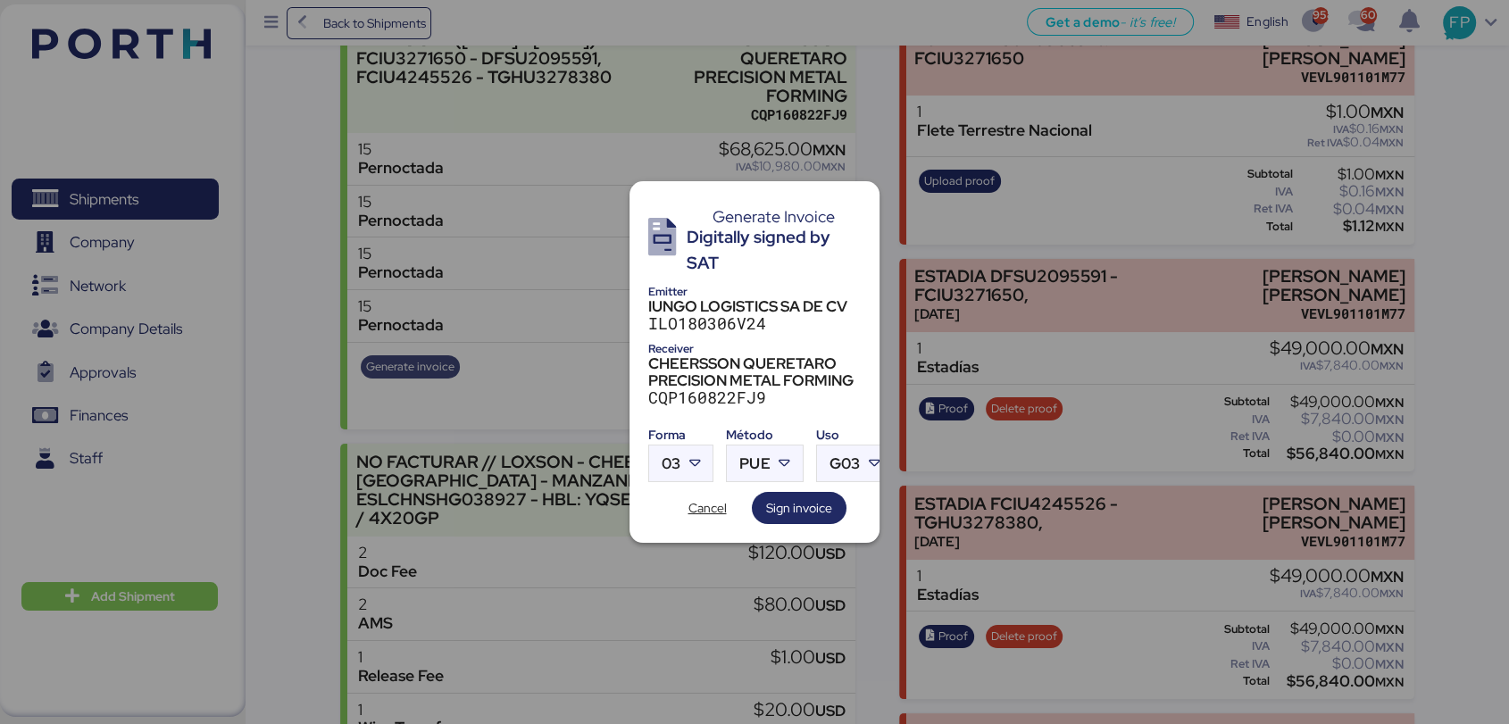
scroll to position [0, 0]
click at [757, 467] on div "PUE" at bounding box center [754, 464] width 30 height 36
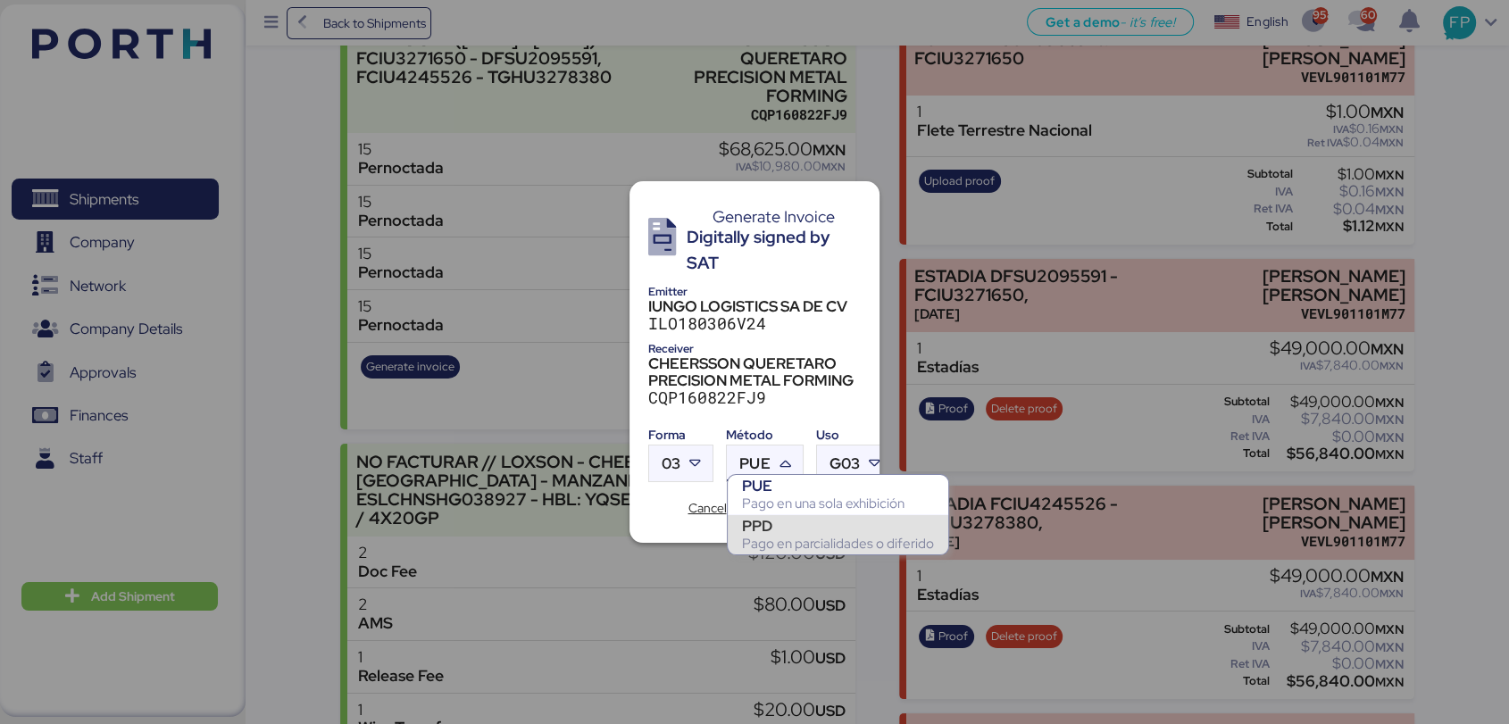
click at [811, 559] on div at bounding box center [754, 362] width 1509 height 724
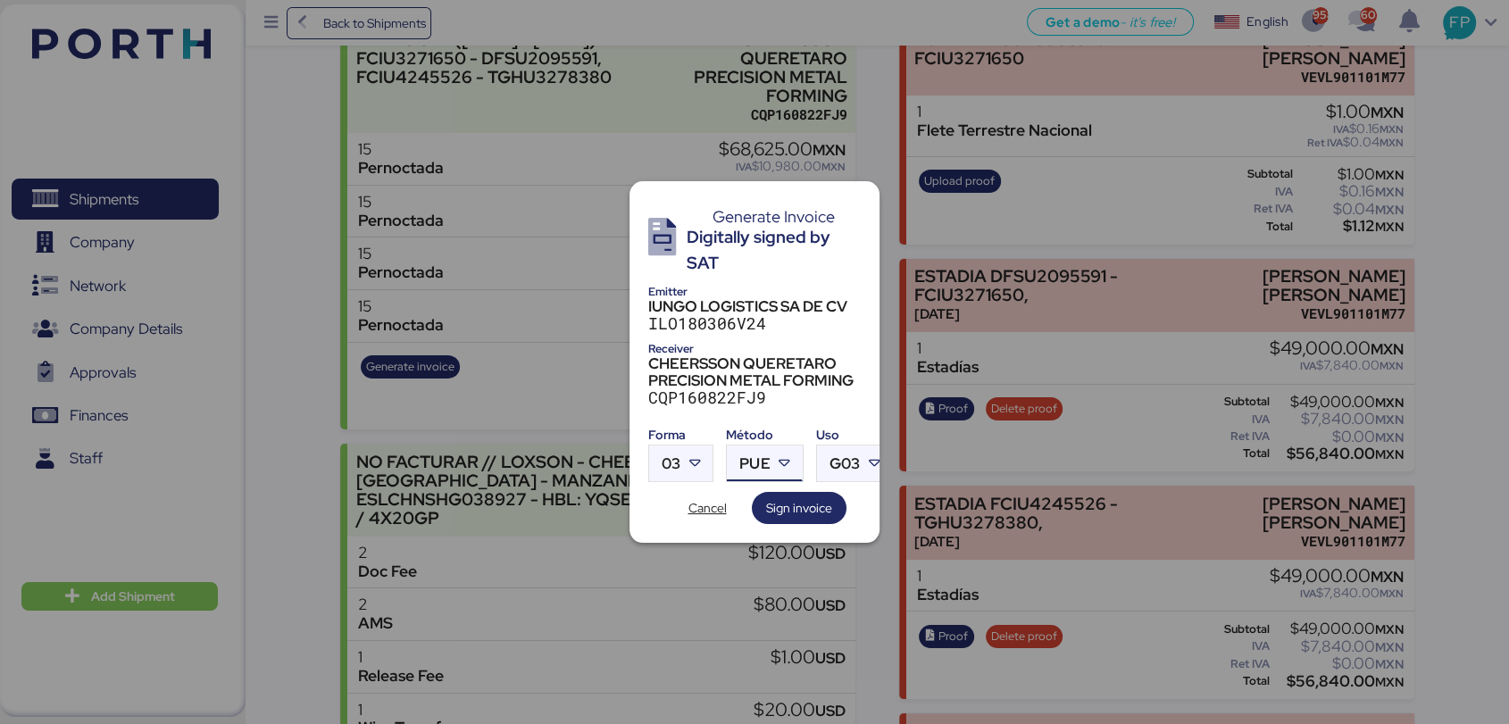
click at [777, 463] on icon at bounding box center [785, 464] width 18 height 18
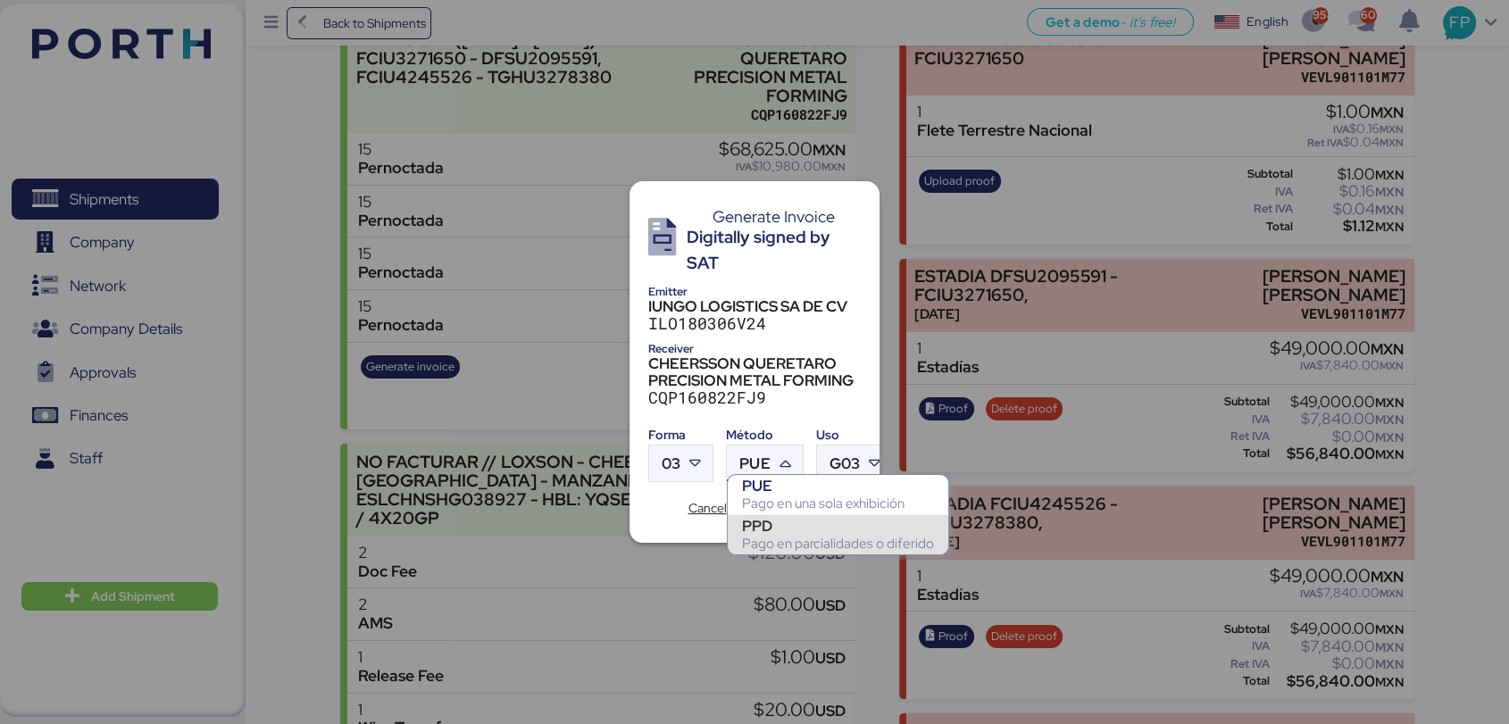
click at [795, 520] on div "PPD" at bounding box center [838, 526] width 192 height 18
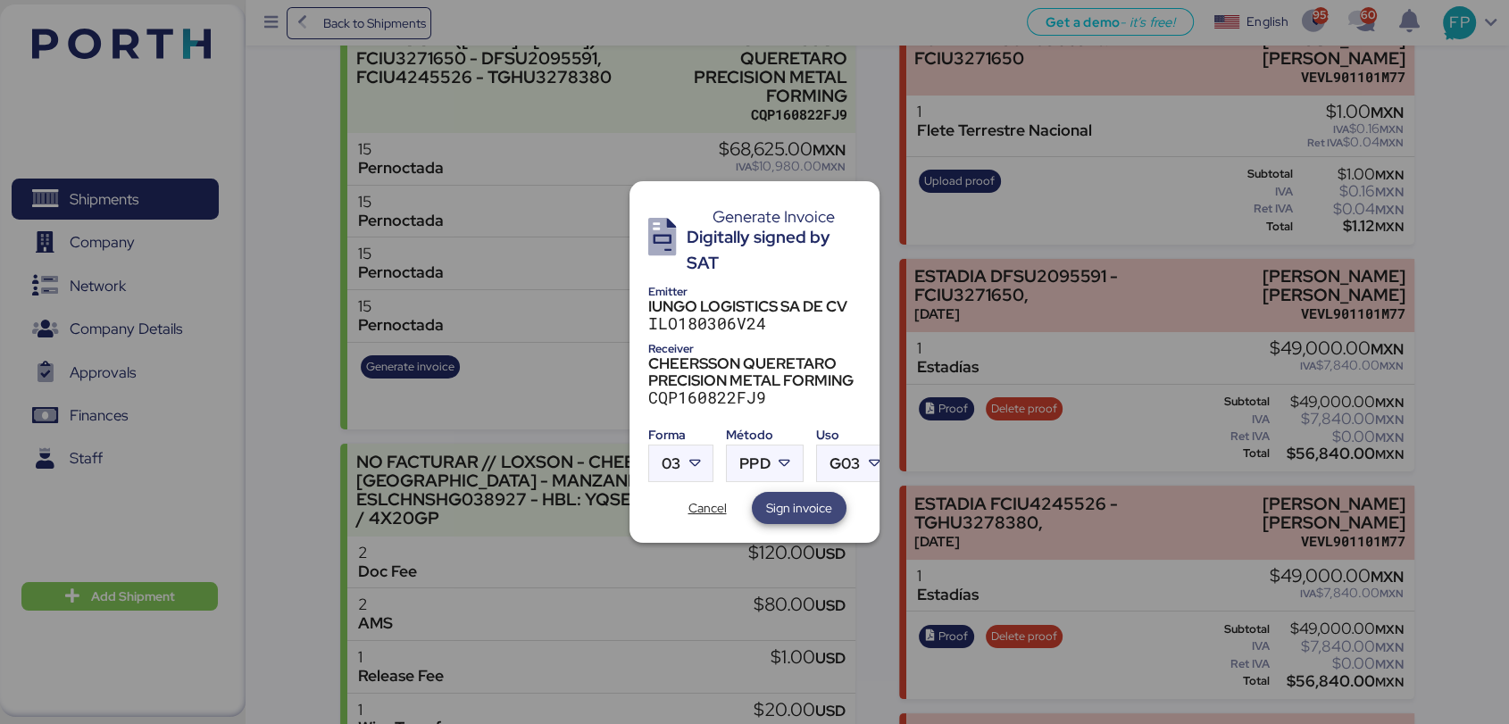
click at [819, 497] on span "Sign invoice" at bounding box center [799, 507] width 66 height 21
click at [780, 497] on span "Sign invoice" at bounding box center [799, 507] width 66 height 21
click at [704, 502] on span "Cancel" at bounding box center [707, 507] width 38 height 21
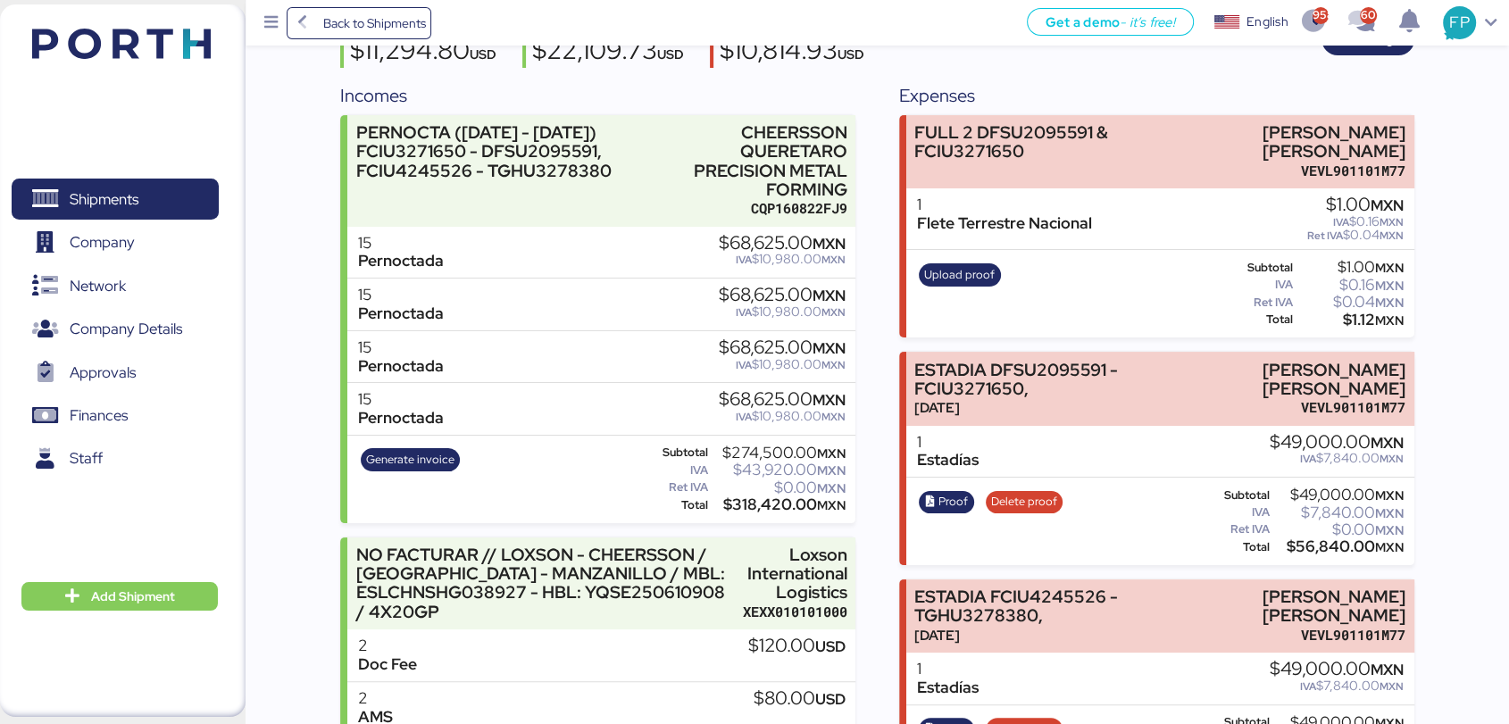
scroll to position [197, 0]
click at [421, 462] on span "Generate invoice" at bounding box center [410, 459] width 88 height 20
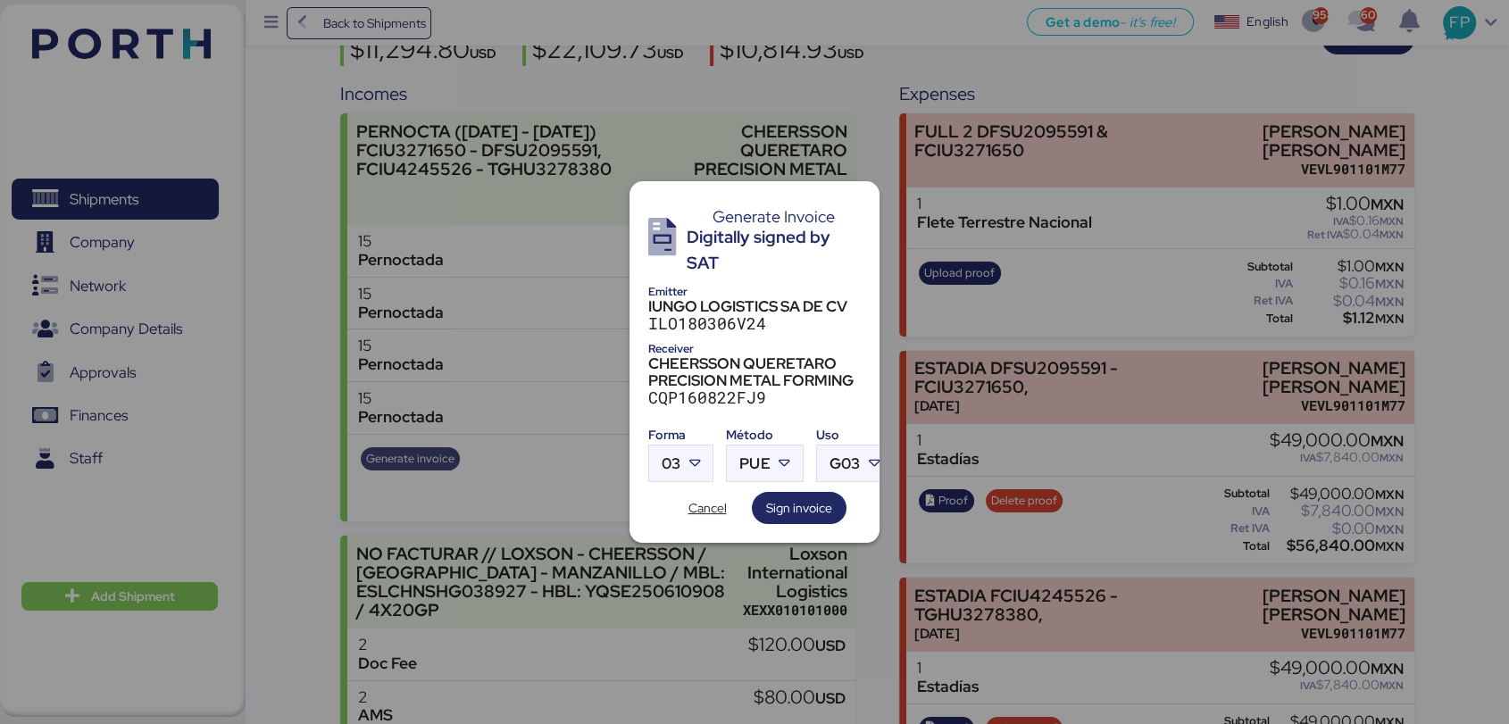
scroll to position [0, 0]
click at [680, 459] on span "03" at bounding box center [671, 463] width 19 height 15
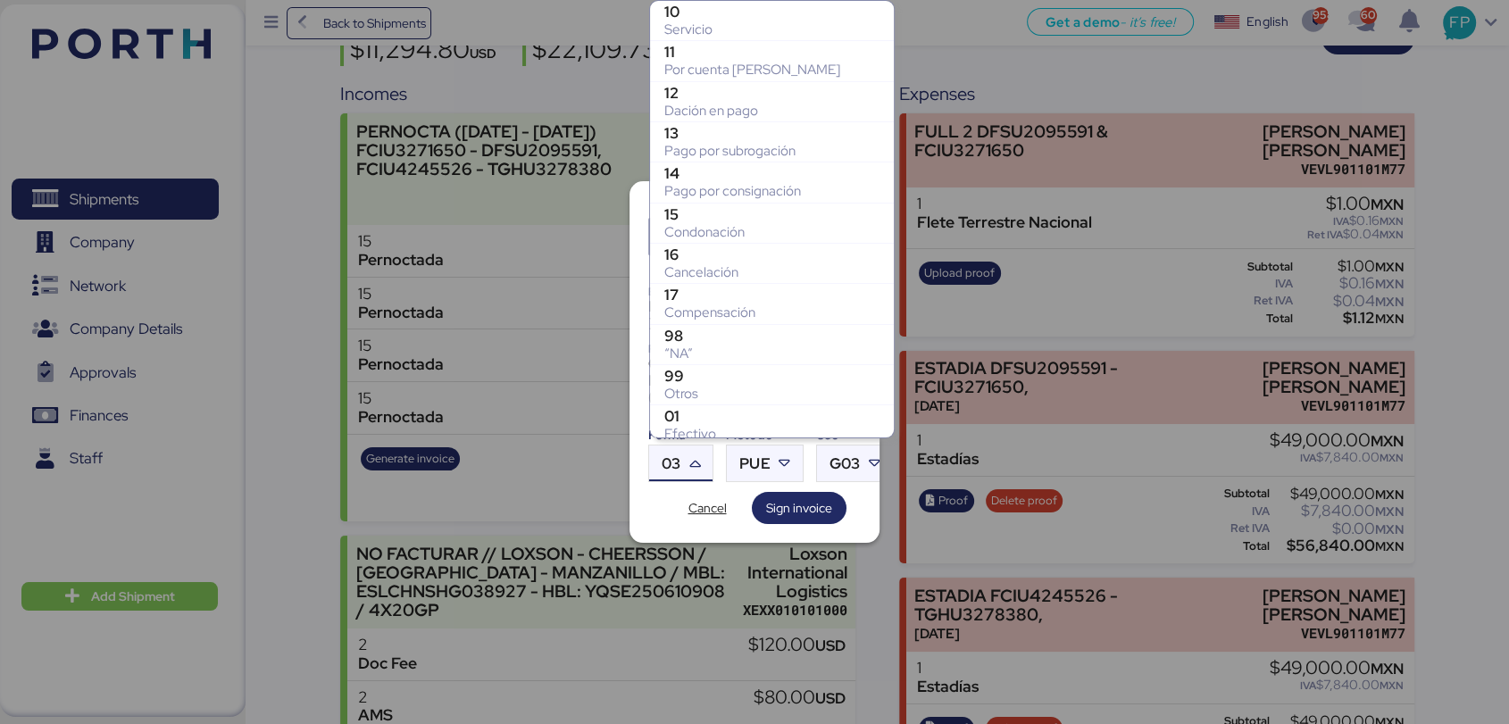
scroll to position [329, 0]
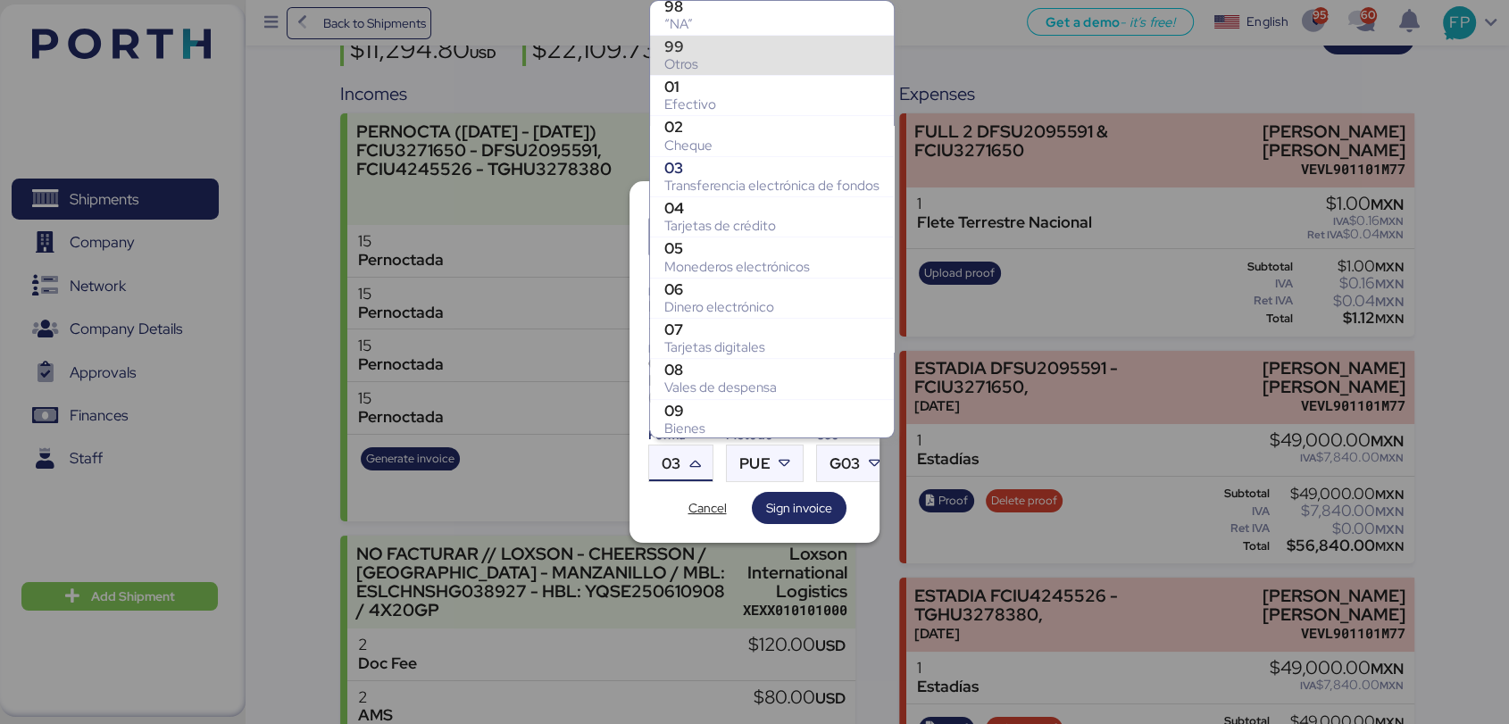
click at [693, 59] on div "Otros" at bounding box center [771, 64] width 215 height 18
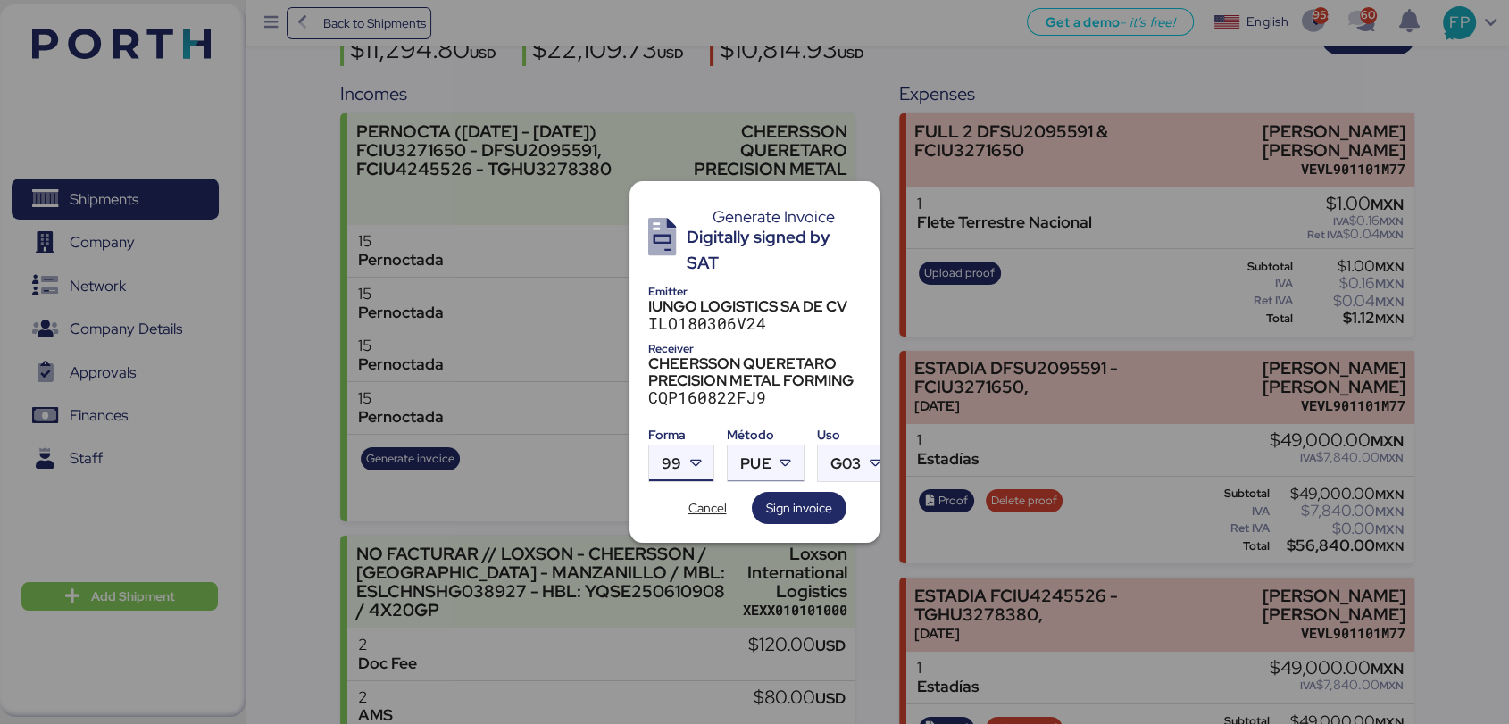
click at [757, 456] on span "PUE" at bounding box center [755, 463] width 30 height 15
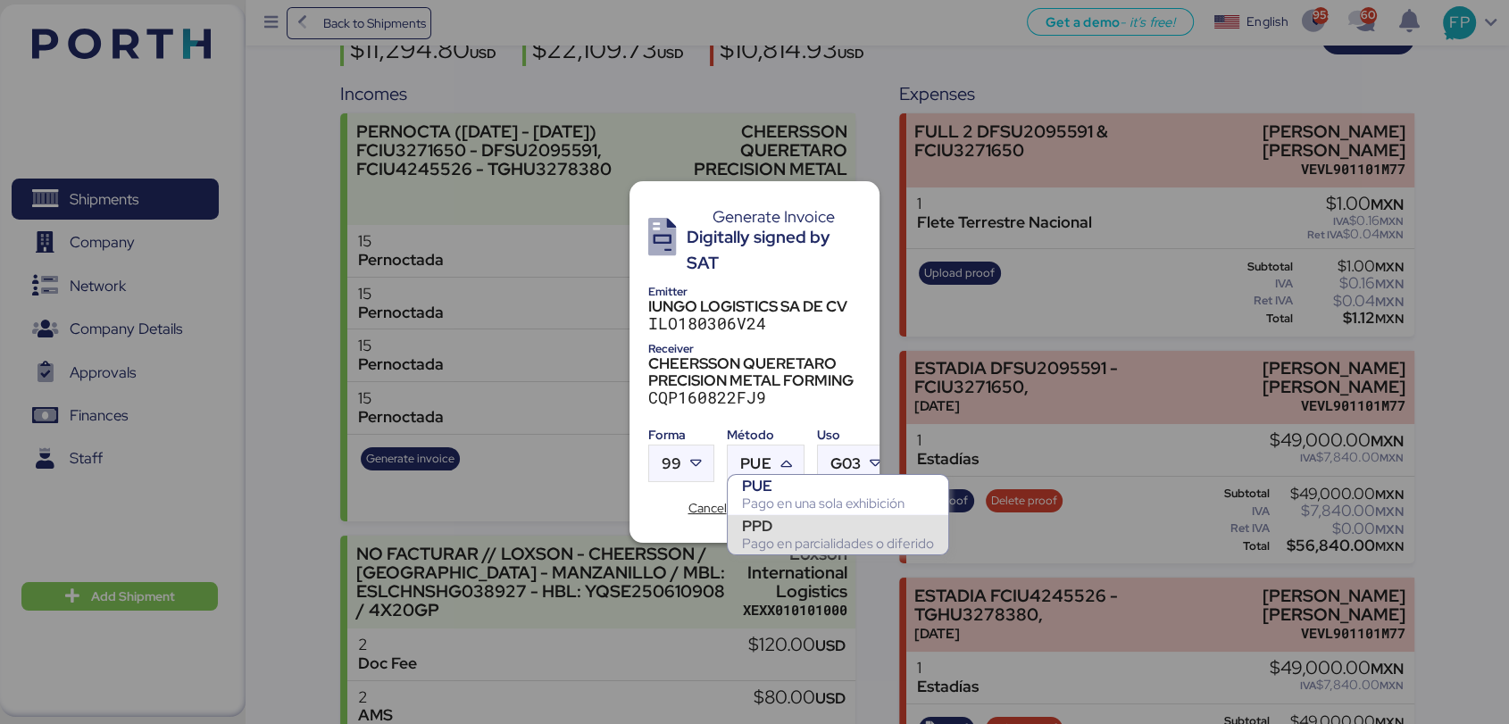
click at [781, 538] on div "Pago en parcialidades o diferido" at bounding box center [838, 544] width 192 height 18
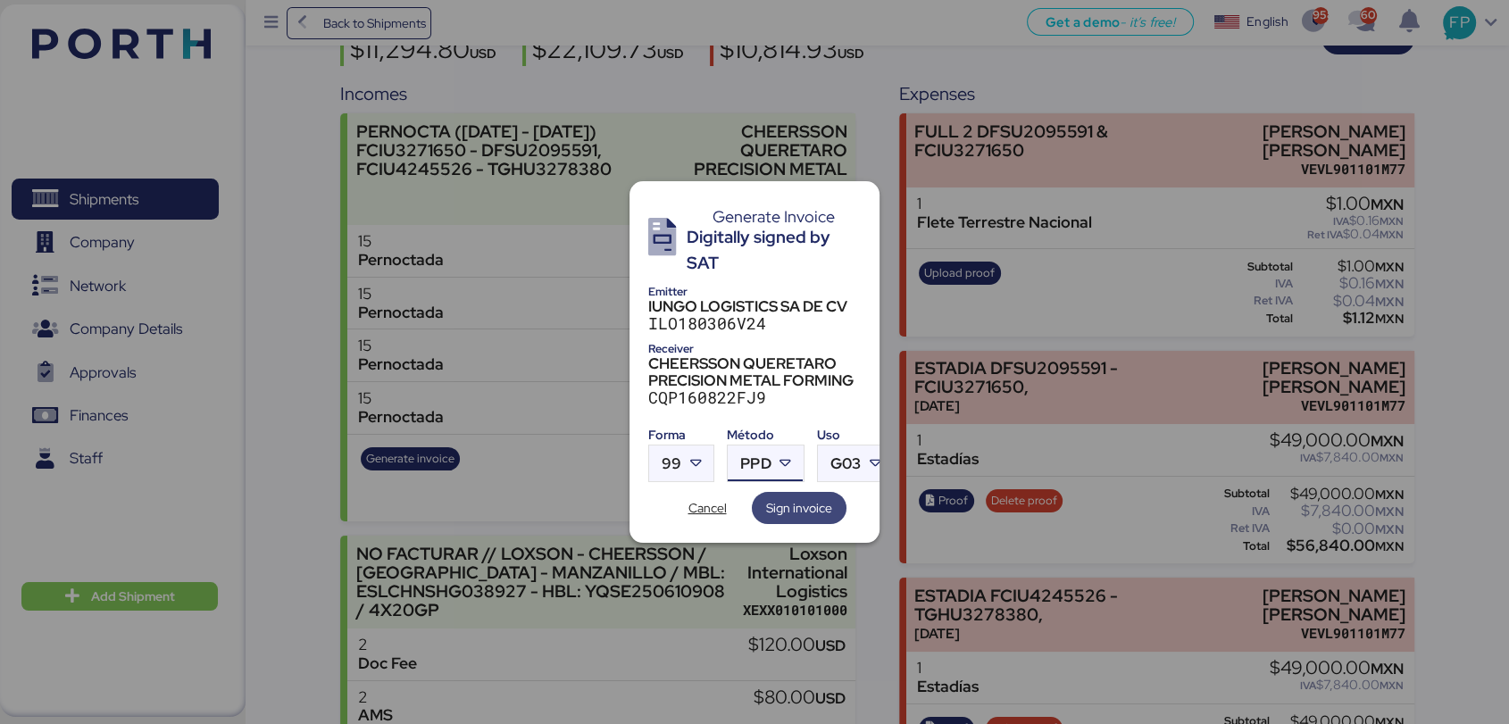
click at [800, 506] on span "Sign invoice" at bounding box center [799, 507] width 66 height 21
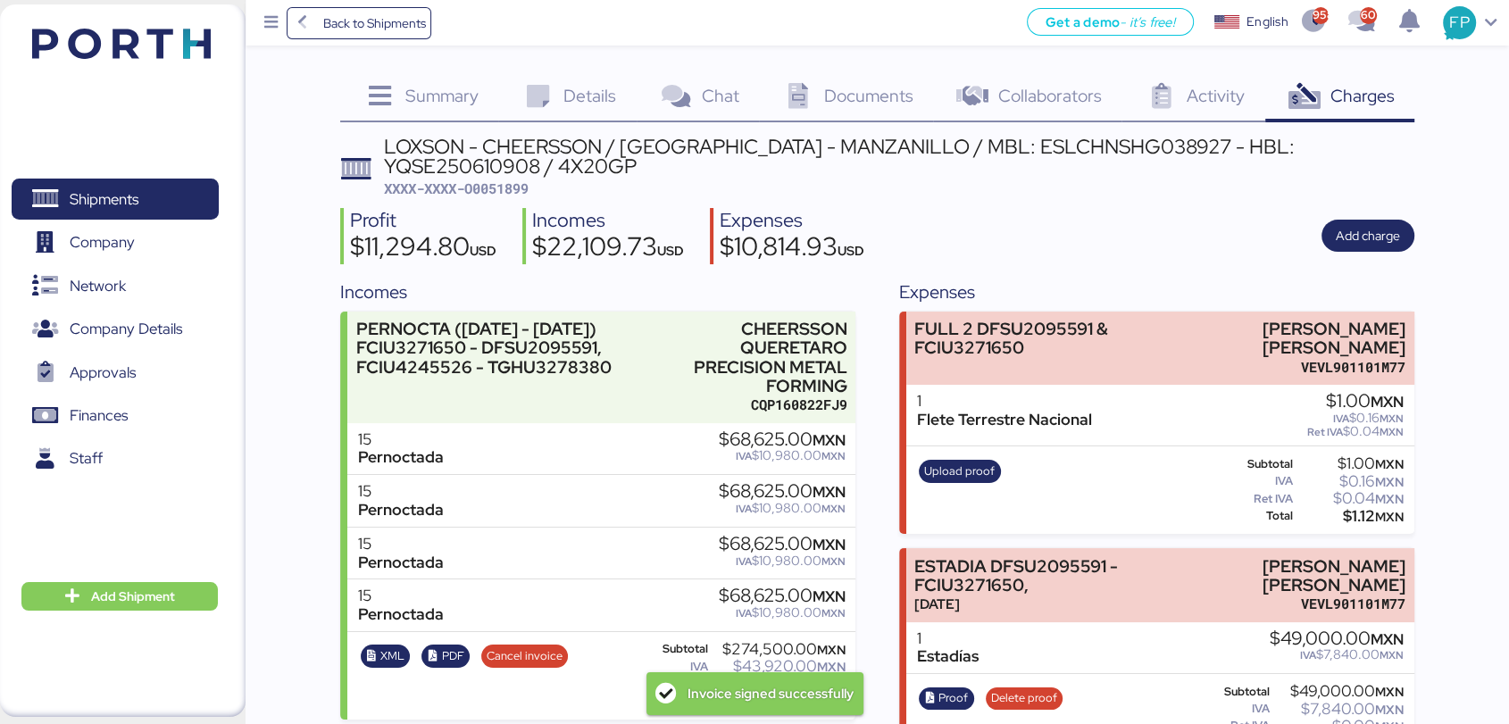
click at [507, 169] on div "LOXSON - CHEERSSON / [GEOGRAPHIC_DATA] - MANZANILLO / MBL: ESLCHNSHG038927 - HB…" at bounding box center [899, 157] width 1030 height 40
click at [511, 179] on span "XXXX-XXXX-O0051899" at bounding box center [456, 188] width 145 height 18
copy span "O0051899"
